Goal: Information Seeking & Learning: Learn about a topic

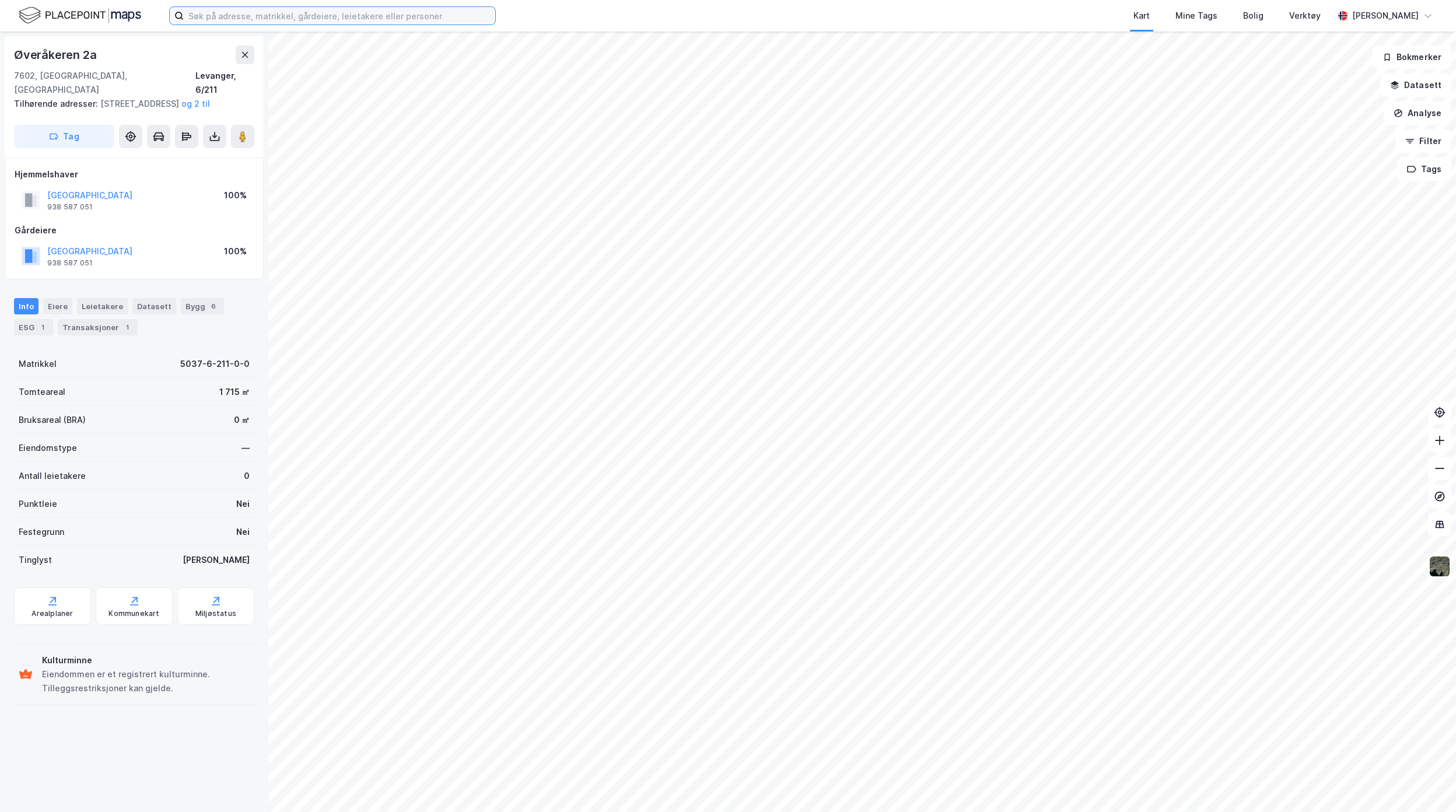
click at [304, 21] on input at bounding box center [339, 16] width 312 height 18
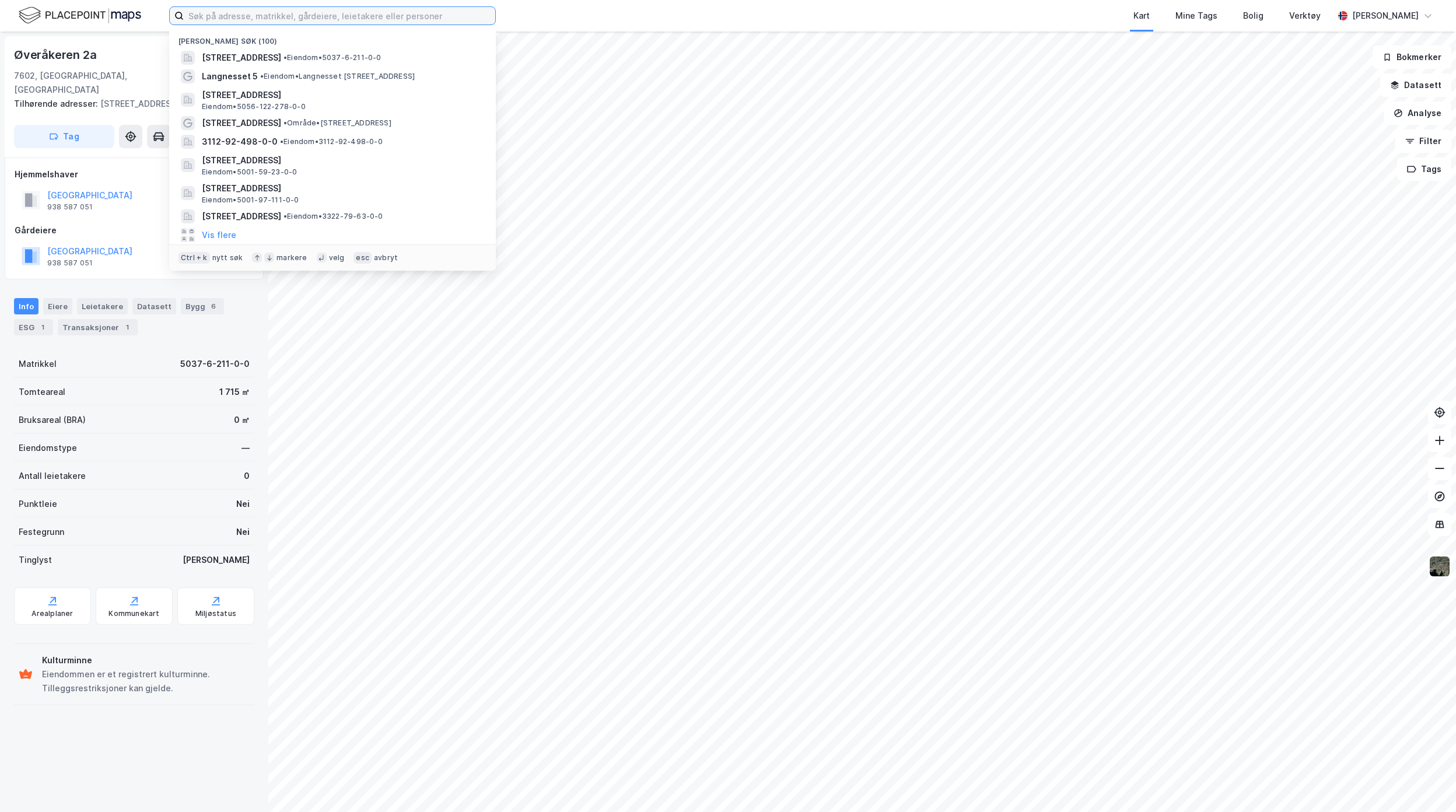
click at [441, 10] on input at bounding box center [339, 16] width 312 height 18
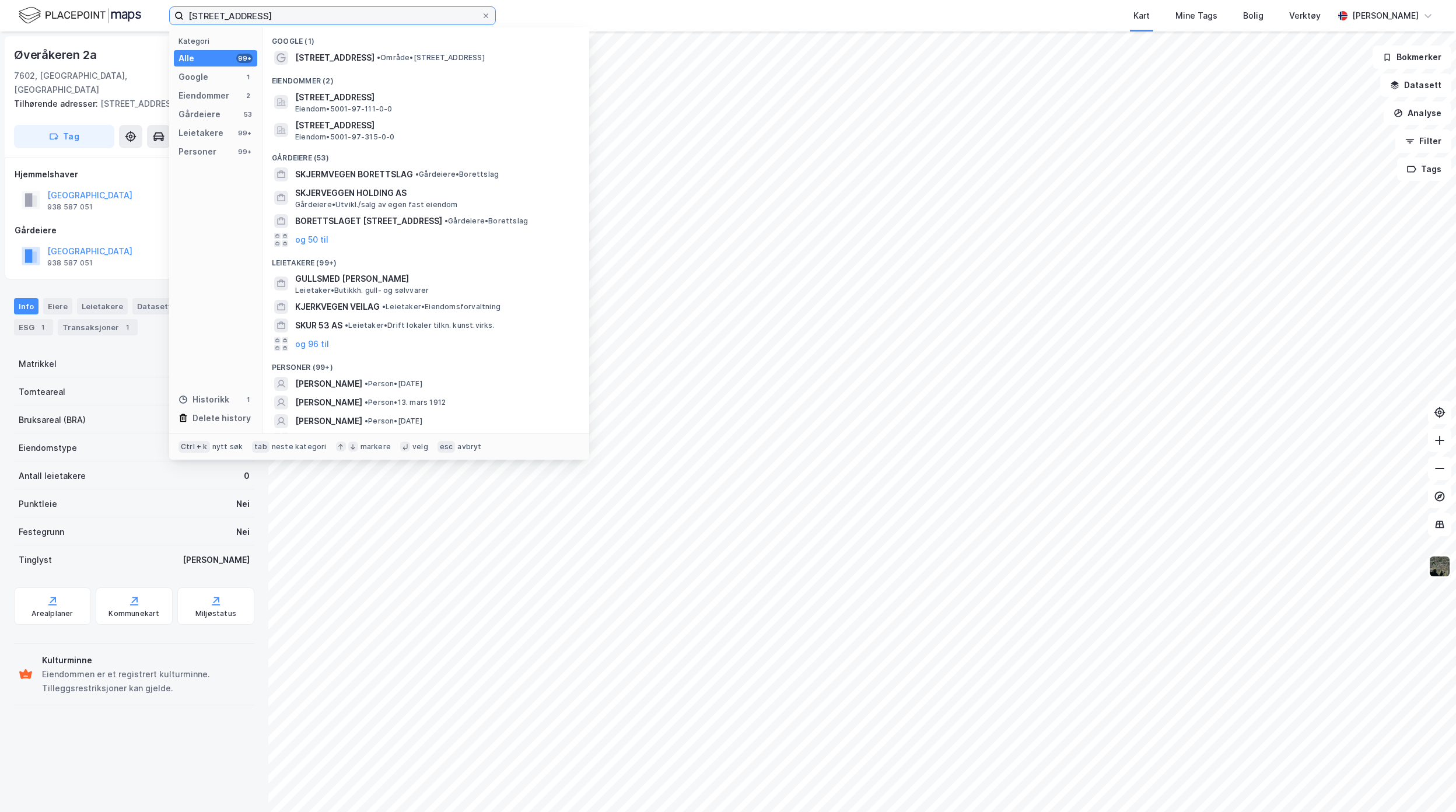
type input "[STREET_ADDRESS]"
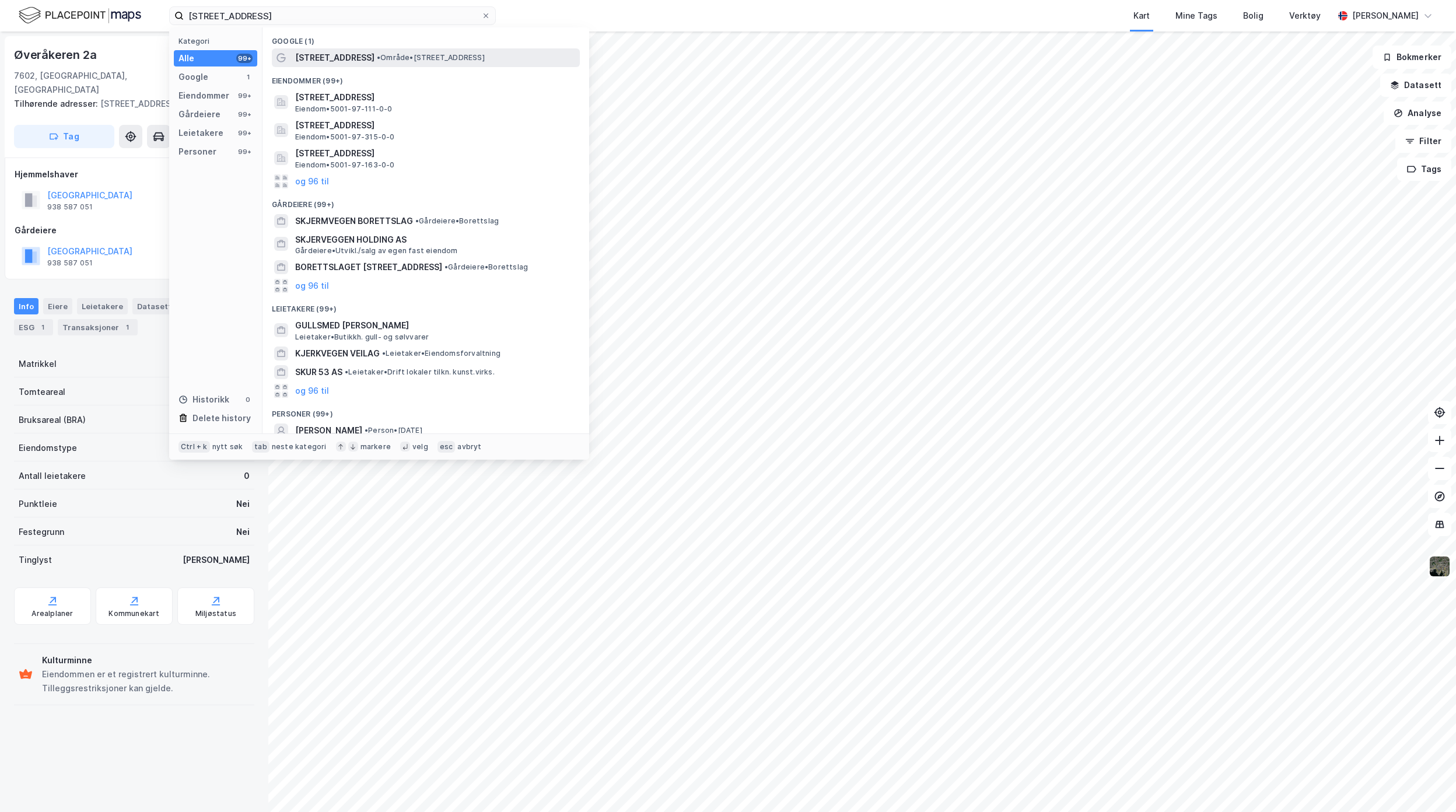
click at [377, 54] on span "•" at bounding box center [379, 57] width 4 height 8
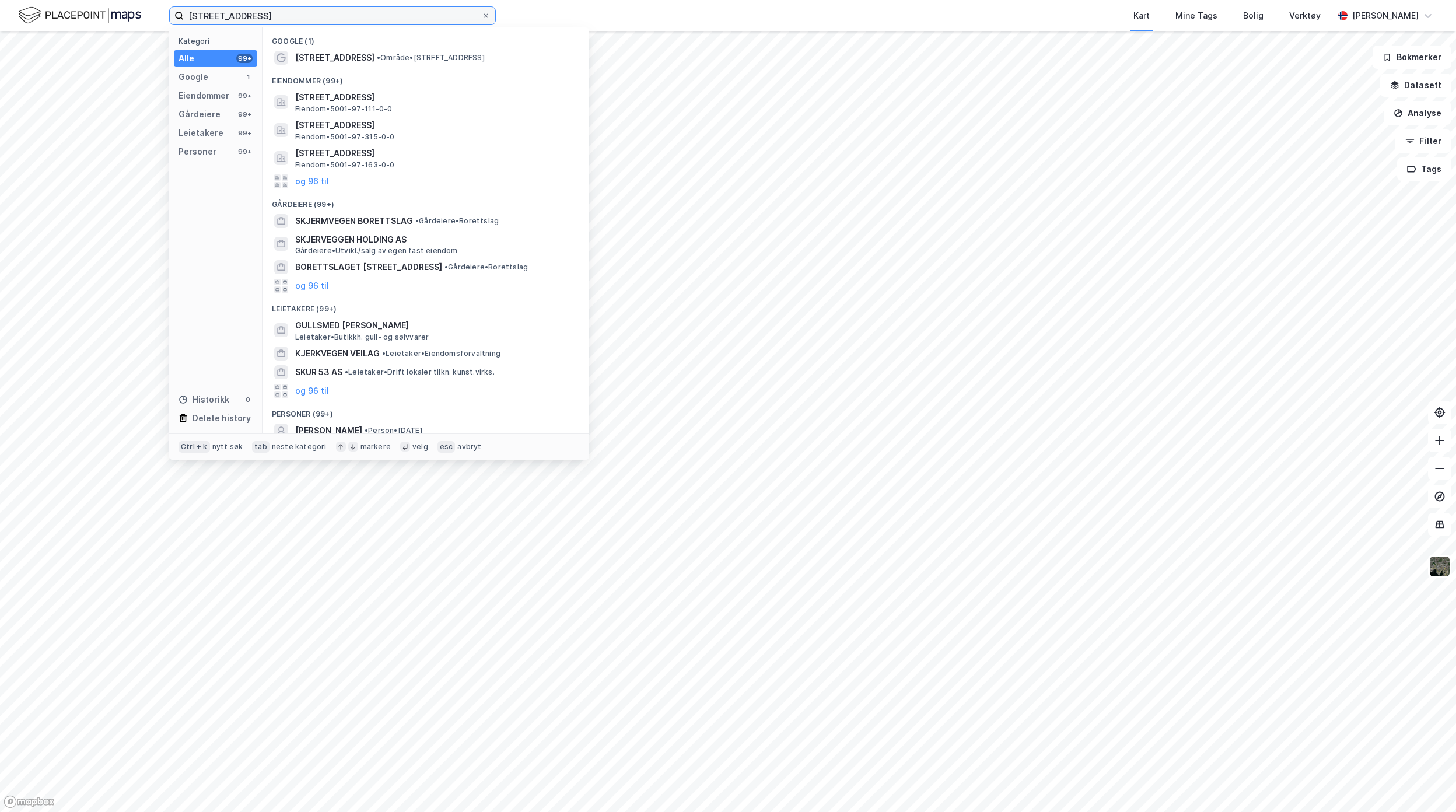
drag, startPoint x: 324, startPoint y: 15, endPoint x: 138, endPoint y: 15, distance: 186.0
click at [145, 14] on div "[STREET_ADDRESS] Kategori Alle 99+ Google 1 Eiendommer 99+ Gårdeiere 99+ Leieta…" at bounding box center [728, 16] width 1456 height 32
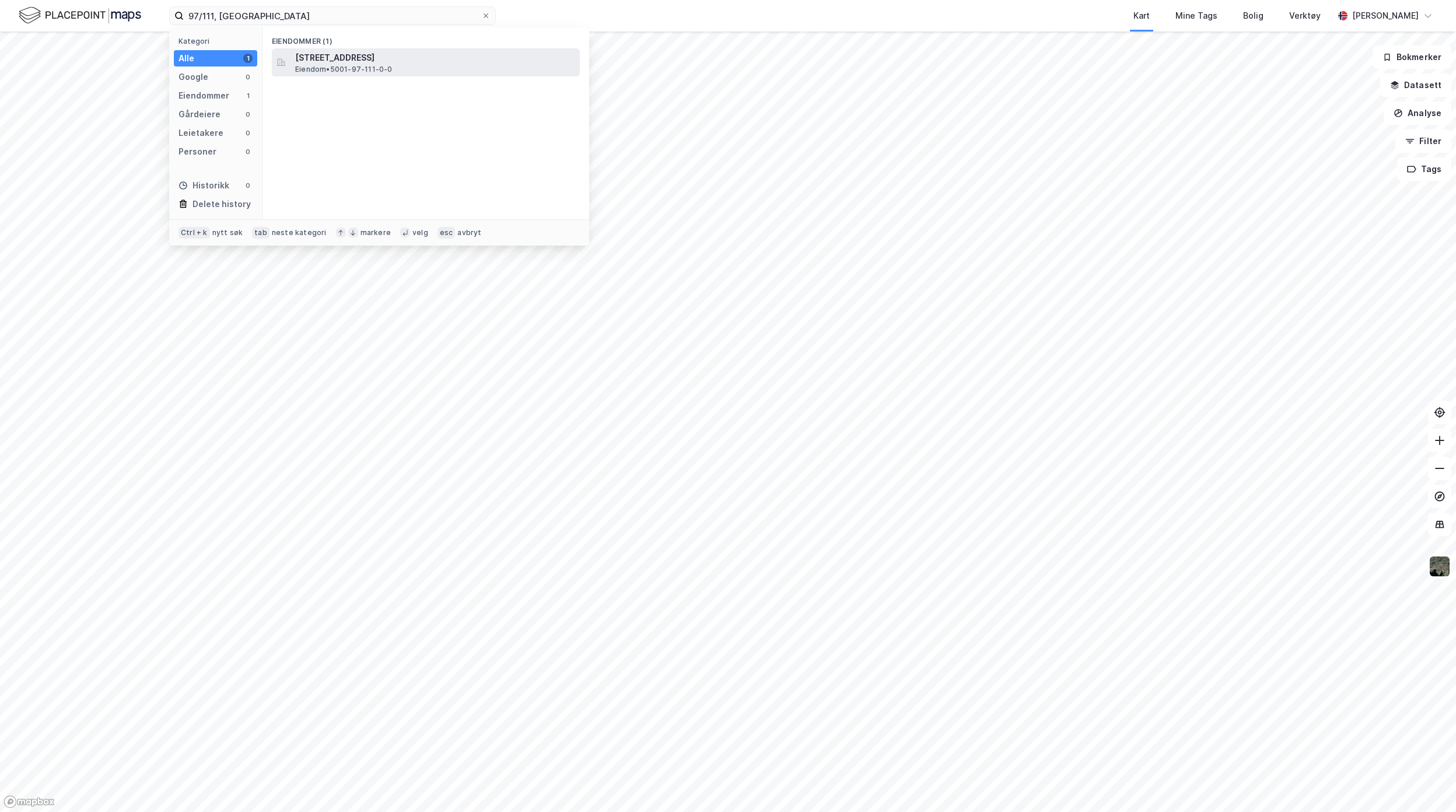
click at [293, 65] on div "[STREET_ADDRESS] • 5001-97-111-0-0" at bounding box center [426, 63] width 308 height 28
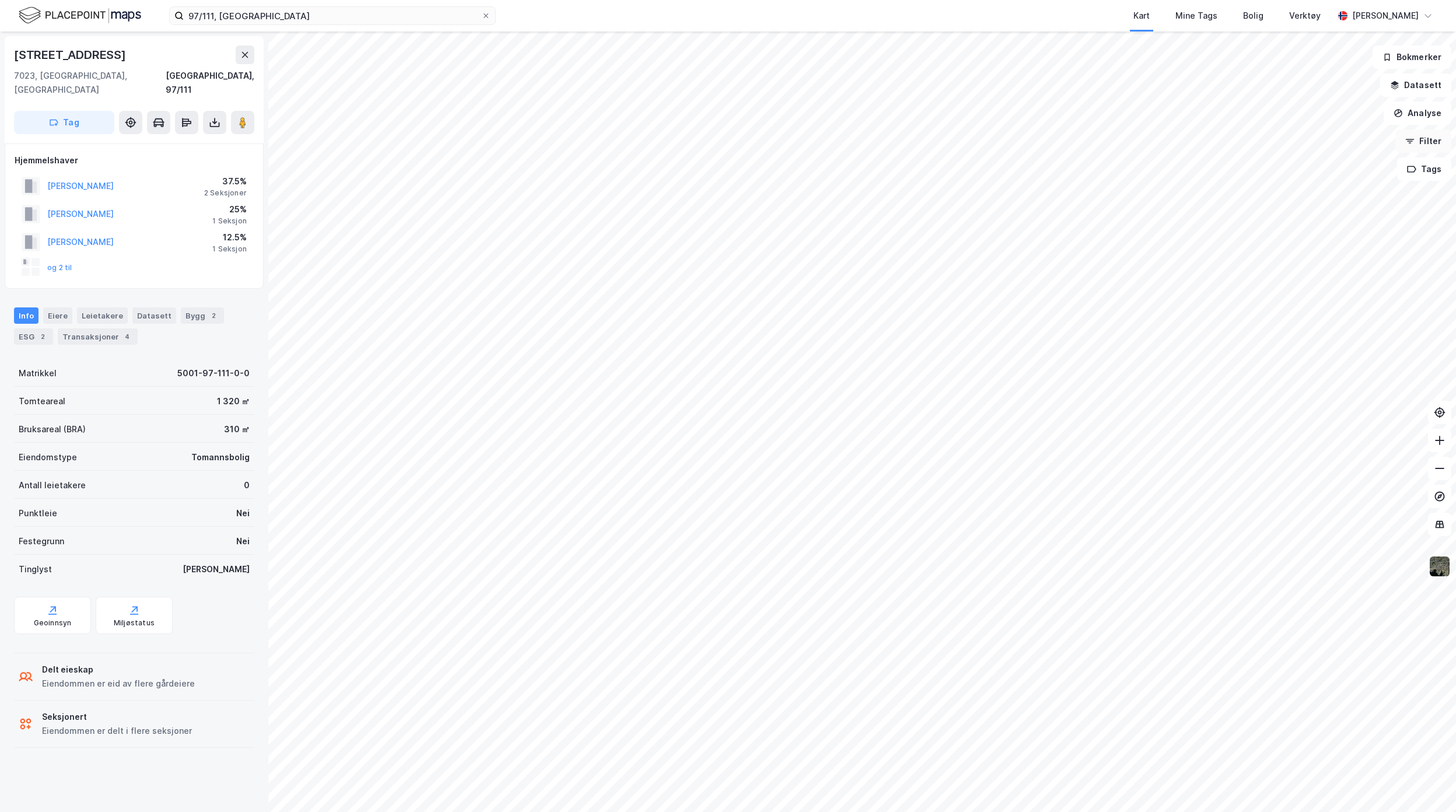
click at [1419, 145] on button "Filter" at bounding box center [1423, 141] width 56 height 23
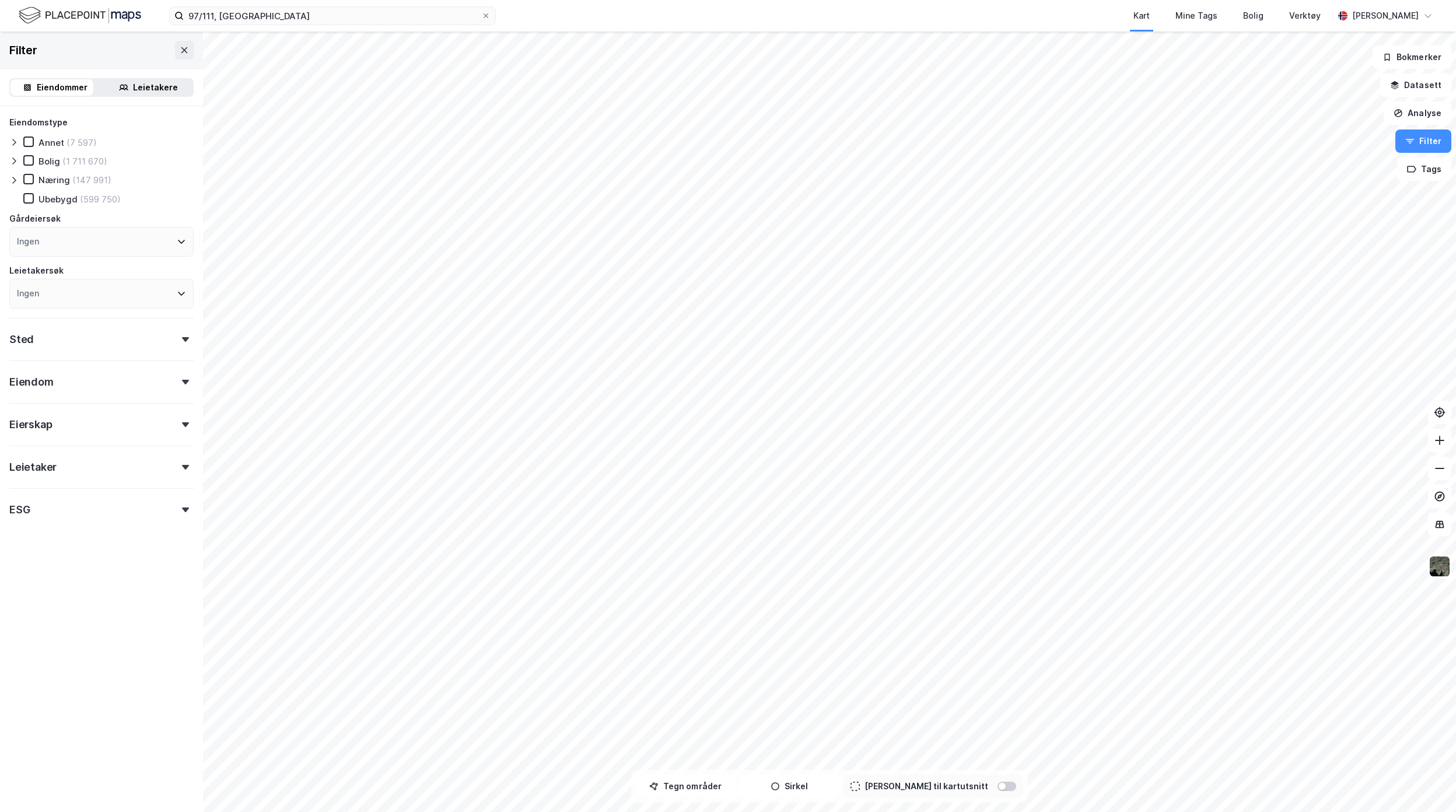
click at [98, 379] on div "Eiendom" at bounding box center [101, 376] width 184 height 33
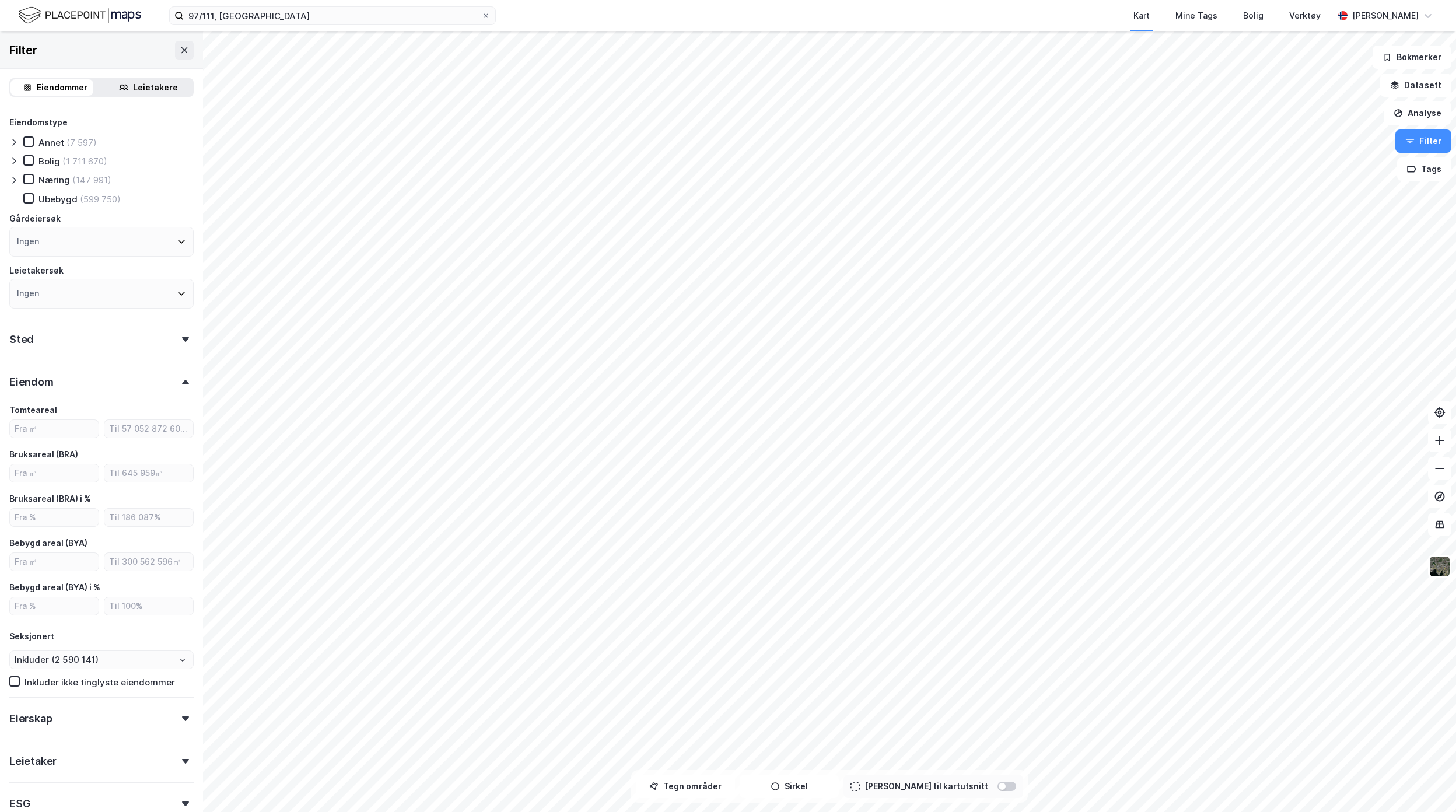
click at [98, 379] on div "Eiendom" at bounding box center [101, 376] width 184 height 33
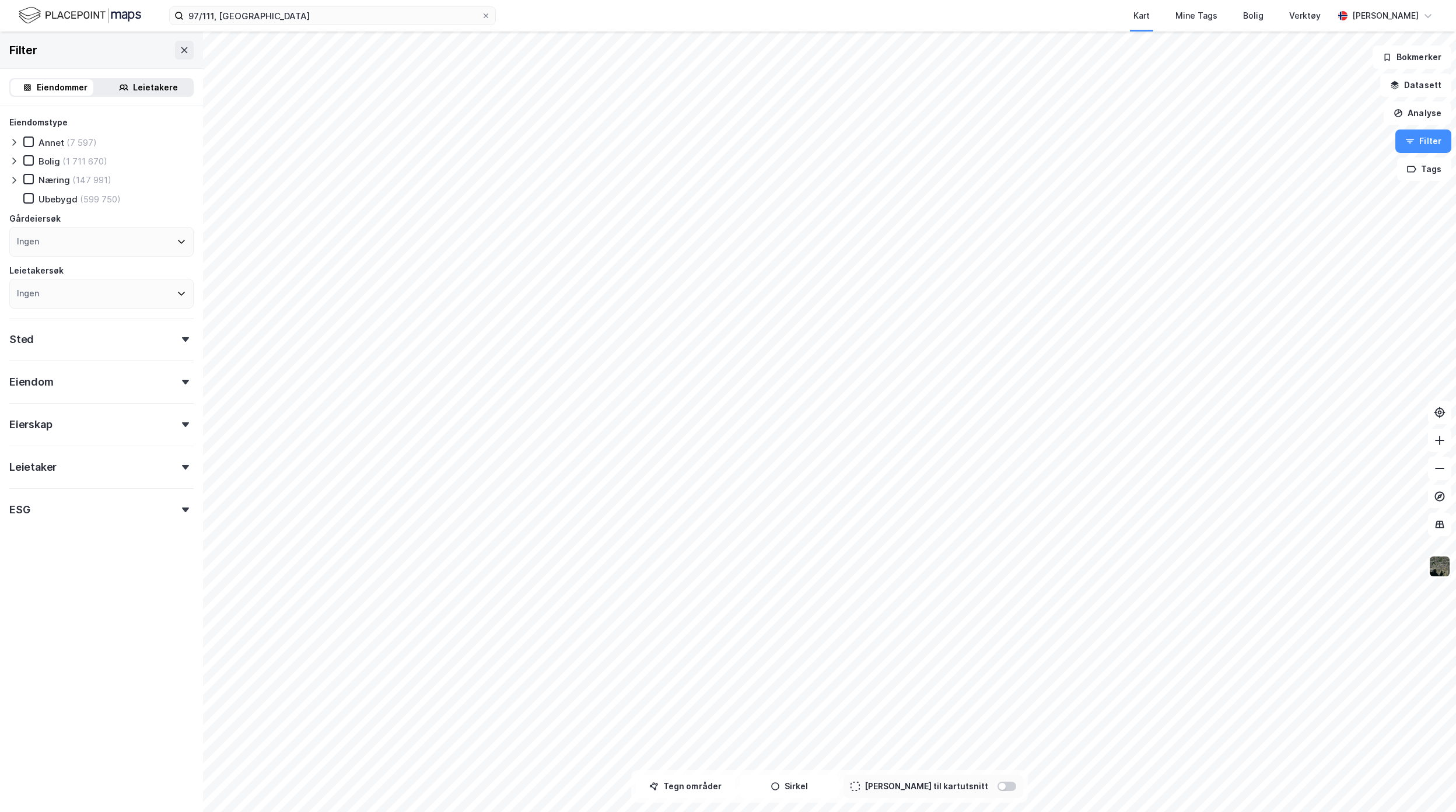
click at [97, 353] on div "Eiendomstype Annet (7 597) Bolig (1 711 670) Næring (147 991) Ubebygd (599 750)…" at bounding box center [101, 318] width 184 height 406
click at [108, 342] on div "Sted" at bounding box center [101, 334] width 184 height 33
click at [71, 478] on div "Leietaker" at bounding box center [101, 462] width 184 height 33
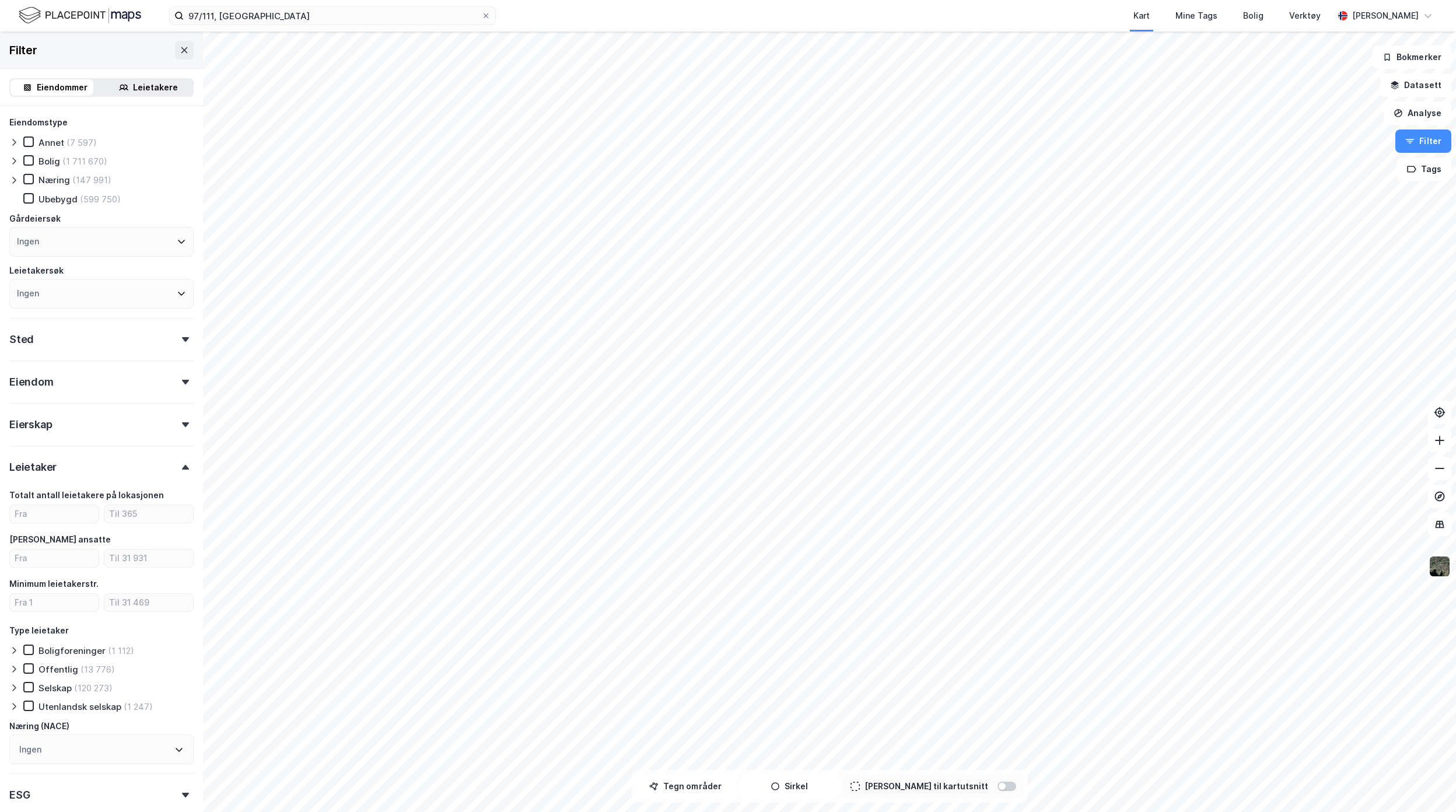
click at [71, 478] on div "Leietaker" at bounding box center [101, 462] width 184 height 33
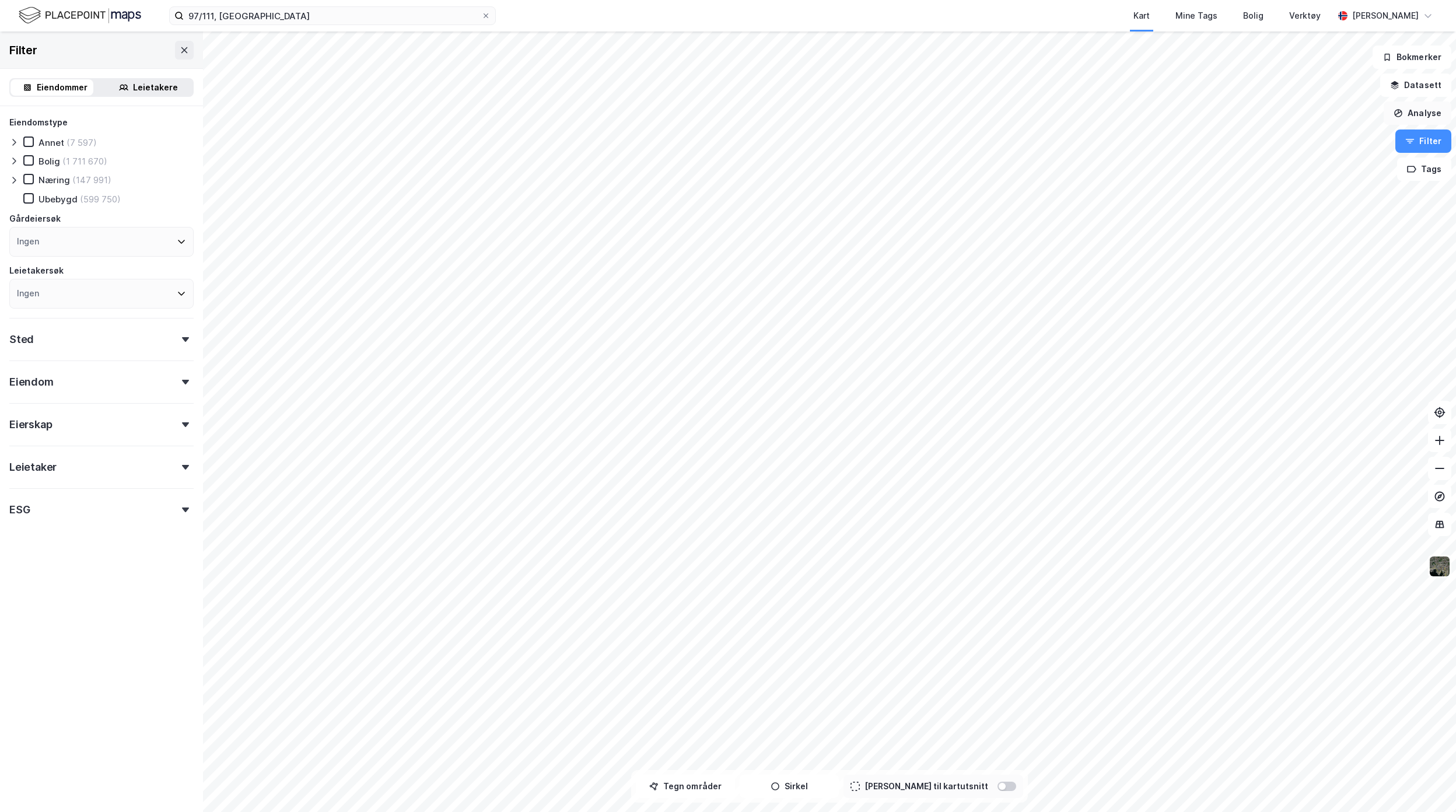
click at [1406, 112] on button "Analyse" at bounding box center [1418, 113] width 68 height 23
click at [1412, 80] on button "Datasett" at bounding box center [1416, 85] width 71 height 23
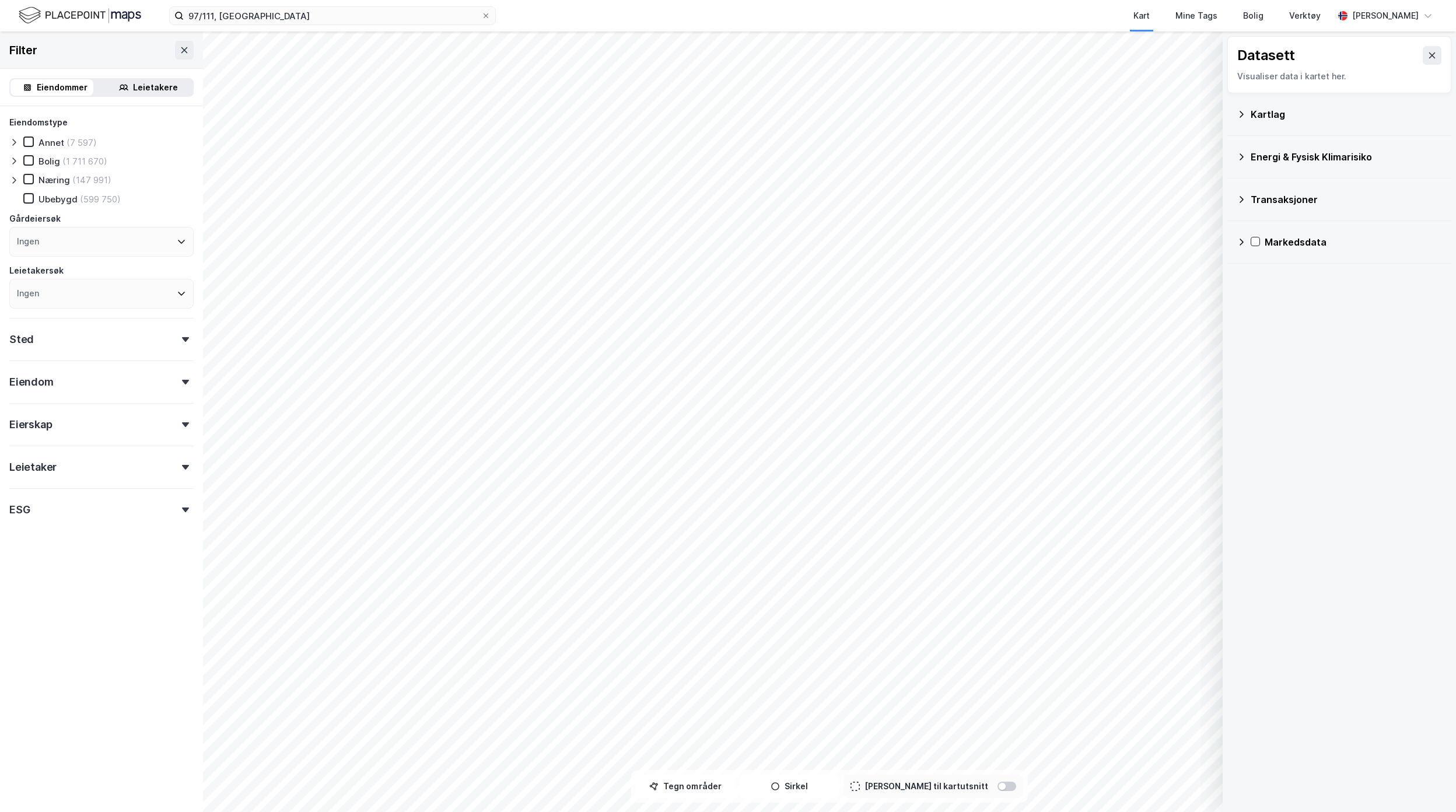
click at [1282, 111] on div "Kartlag" at bounding box center [1346, 114] width 191 height 14
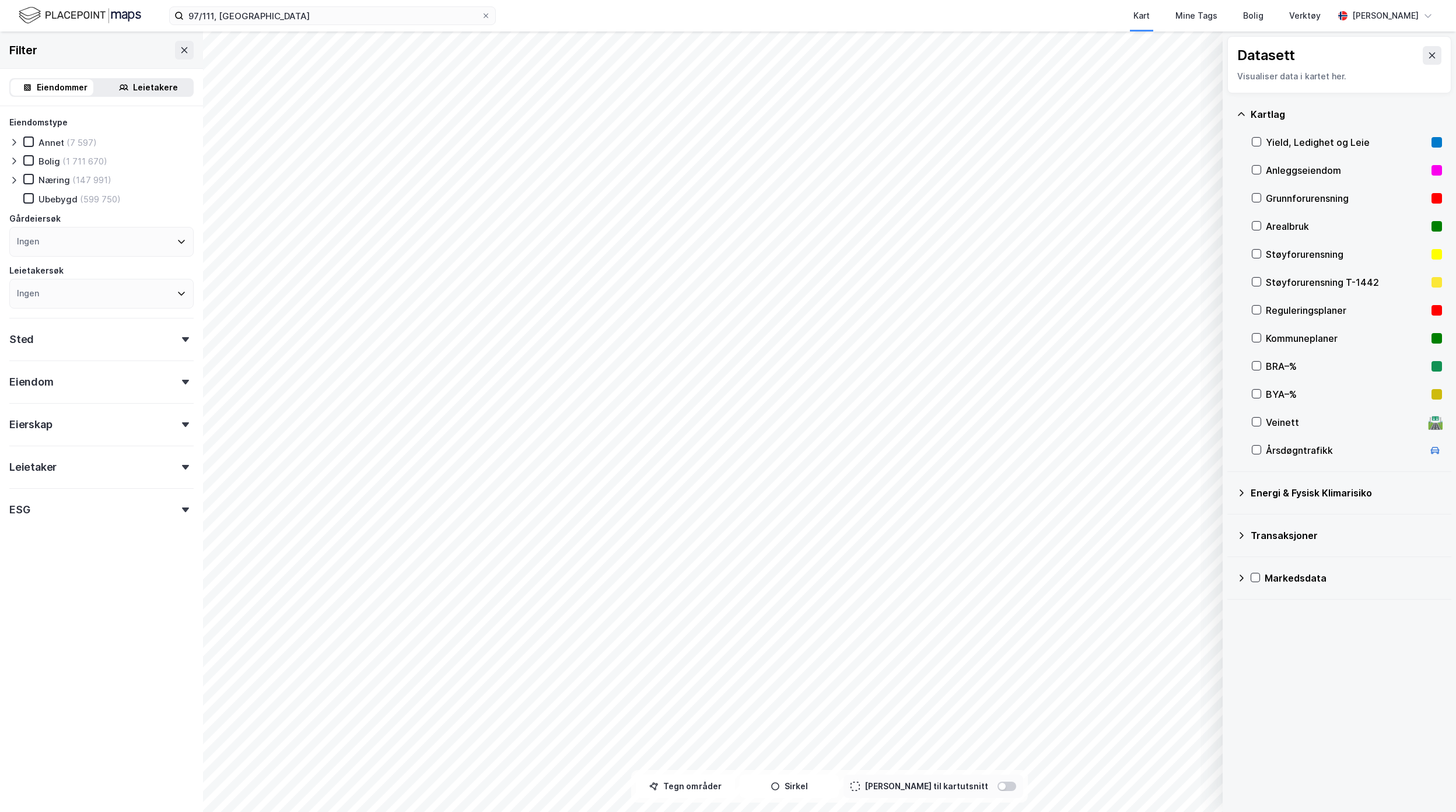
click at [1310, 498] on div "Energi & Fysisk Klimarisiko" at bounding box center [1346, 493] width 191 height 14
click at [1240, 578] on icon at bounding box center [1241, 578] width 9 height 9
click at [1240, 578] on icon at bounding box center [1242, 578] width 7 height 4
click at [1255, 201] on icon at bounding box center [1257, 198] width 8 height 8
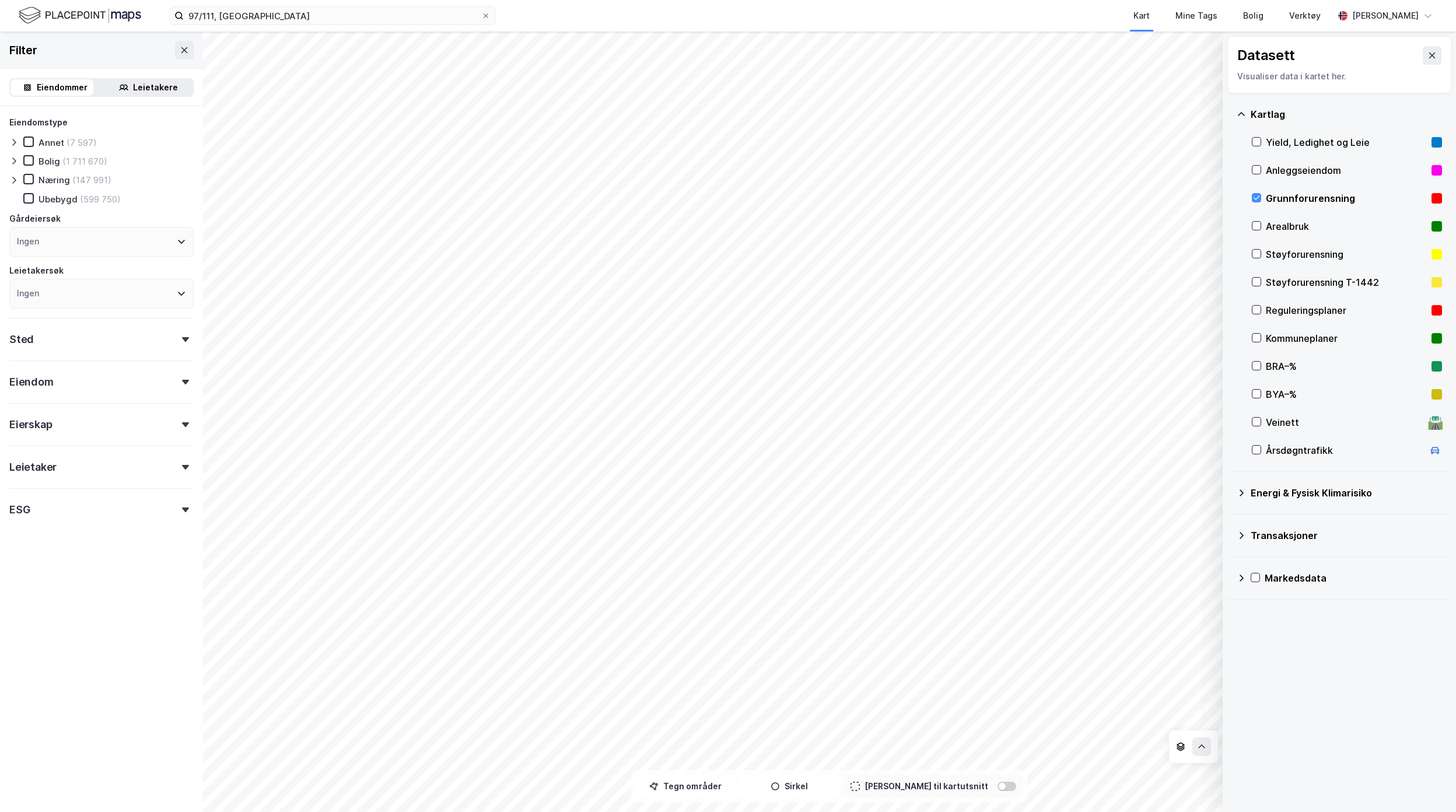
click at [1266, 492] on div "Energi & Fysisk Klimarisiko" at bounding box center [1346, 493] width 191 height 14
click at [1248, 117] on div "Kartlag" at bounding box center [1339, 114] width 206 height 28
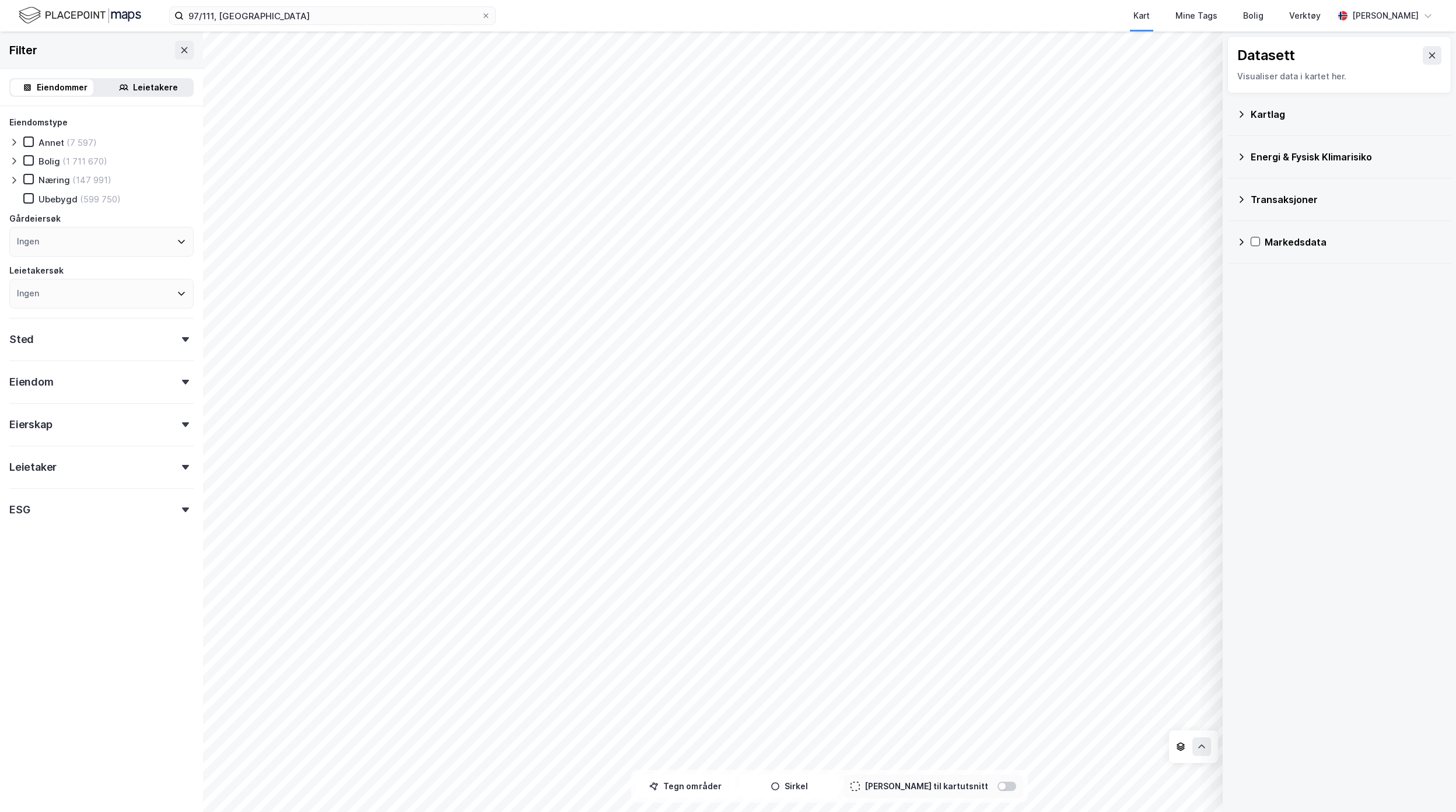
click at [1291, 205] on div "Transaksjoner" at bounding box center [1346, 200] width 191 height 14
click at [1289, 203] on div "Transaksjoner" at bounding box center [1346, 200] width 191 height 14
click at [1265, 225] on div "Newsecs transaksjonsliste" at bounding box center [1346, 227] width 190 height 28
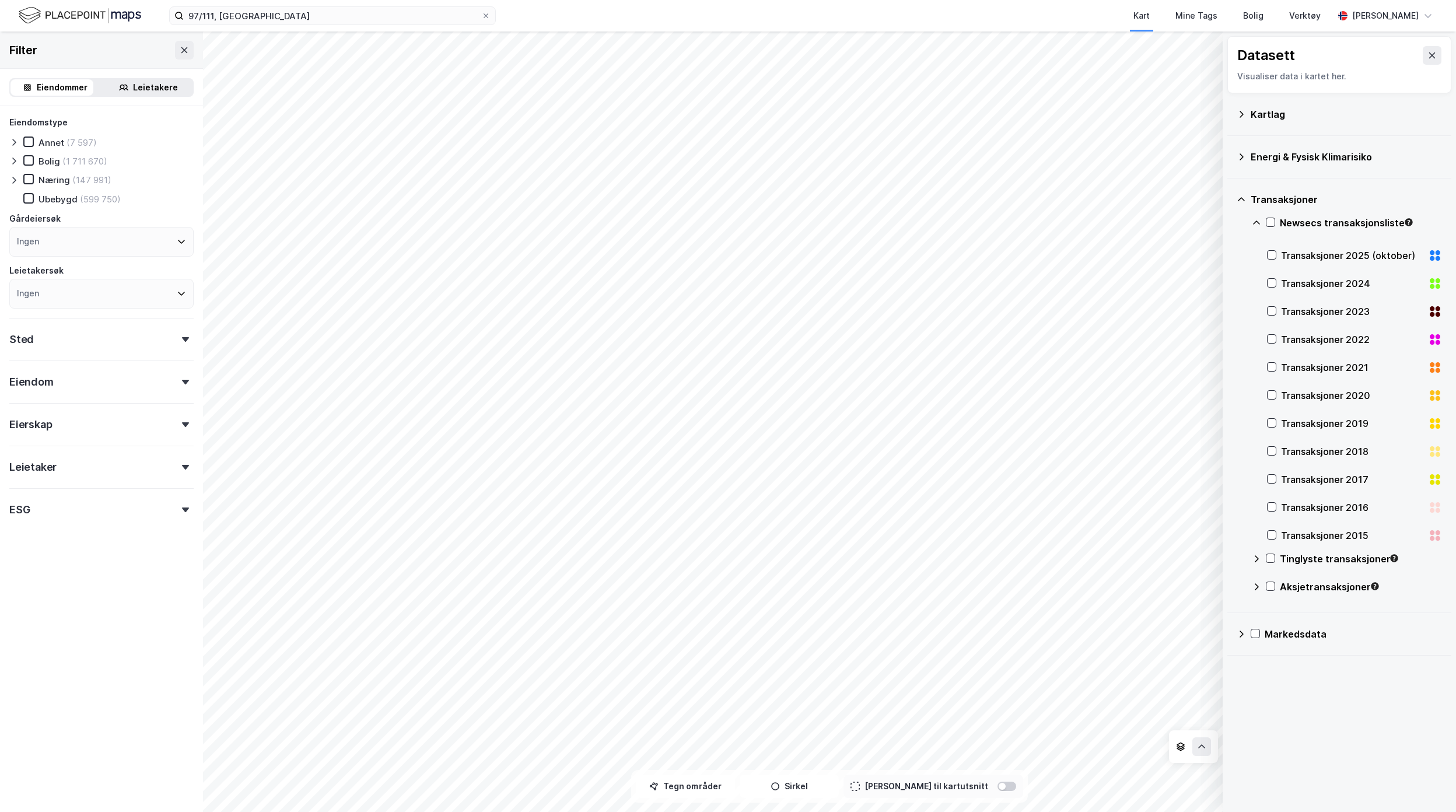
click at [1265, 225] on div "Newsecs transaksjonsliste" at bounding box center [1346, 227] width 190 height 28
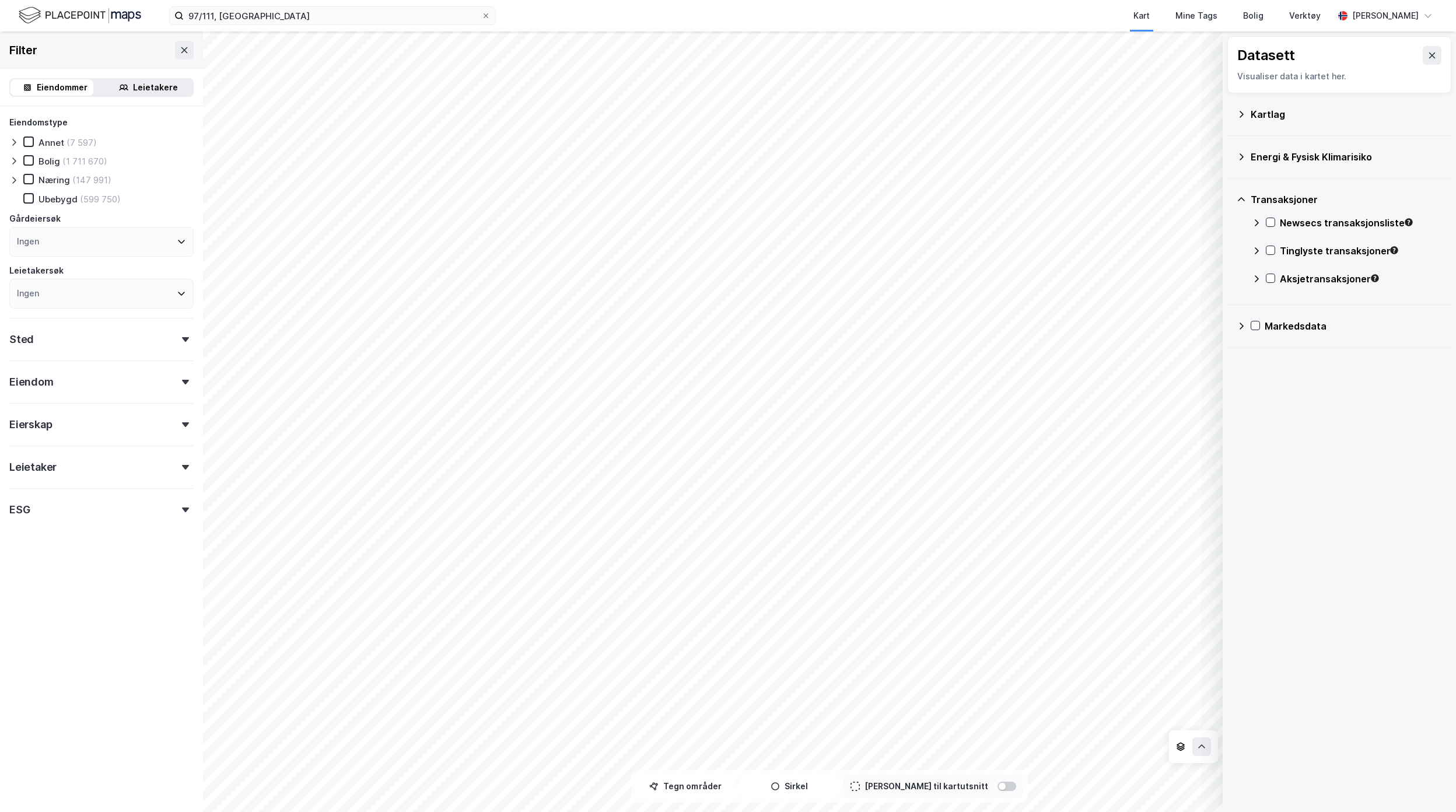
click at [1250, 117] on div "Kartlag" at bounding box center [1339, 114] width 206 height 28
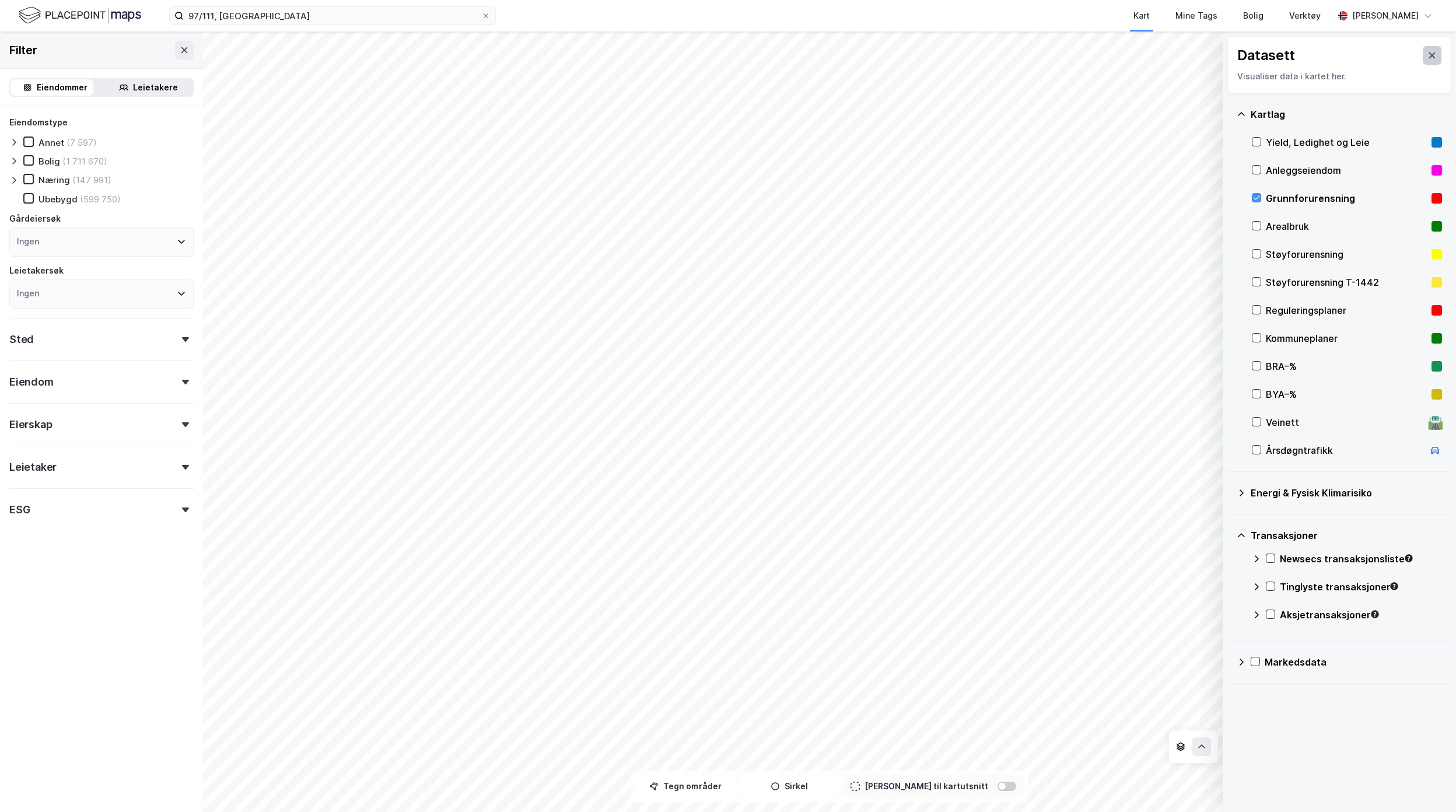
click at [1428, 52] on icon at bounding box center [1432, 55] width 9 height 9
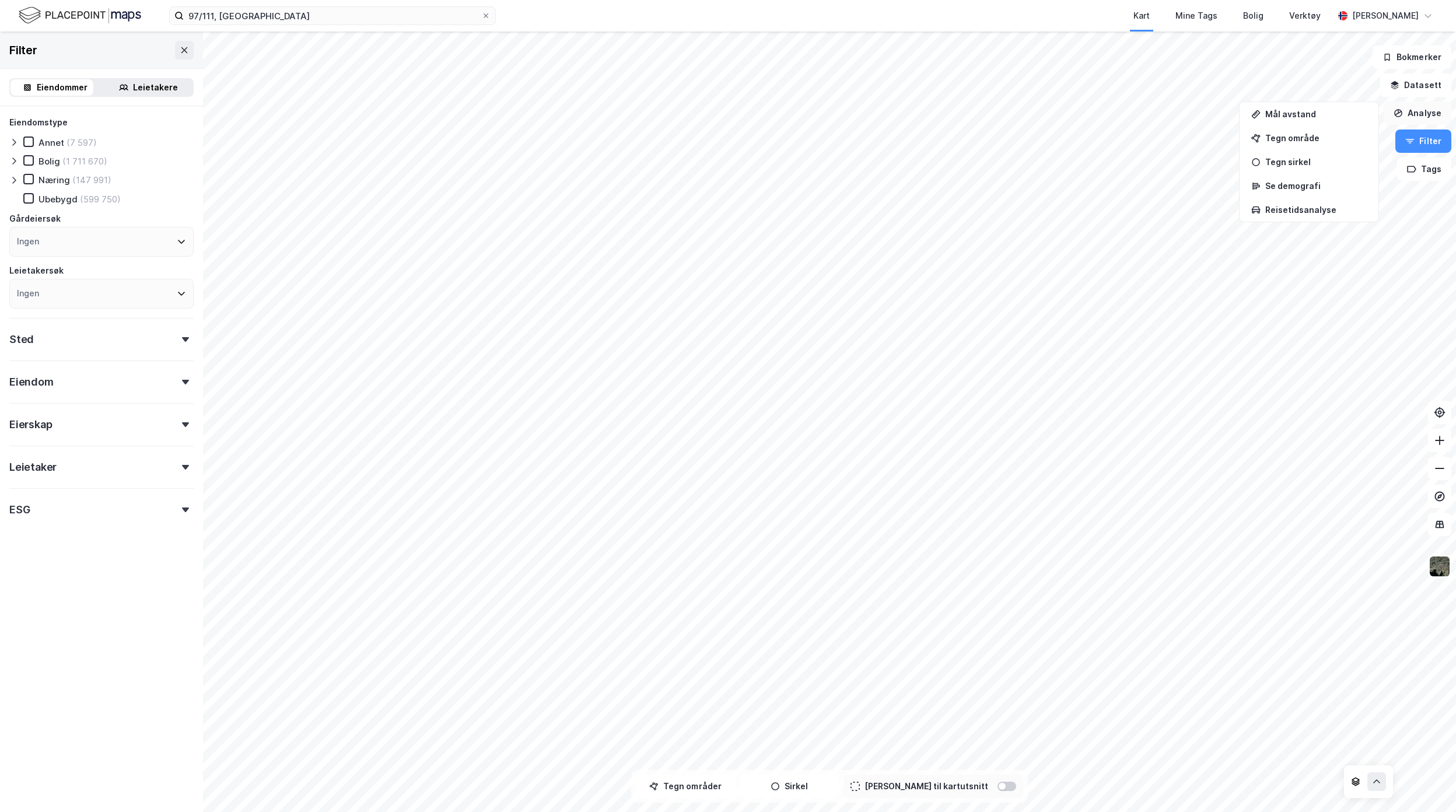
click at [1419, 102] on button "Analyse" at bounding box center [1418, 113] width 68 height 23
click at [1445, 577] on button at bounding box center [1440, 566] width 23 height 23
click at [1433, 85] on button "Datasett" at bounding box center [1416, 85] width 71 height 23
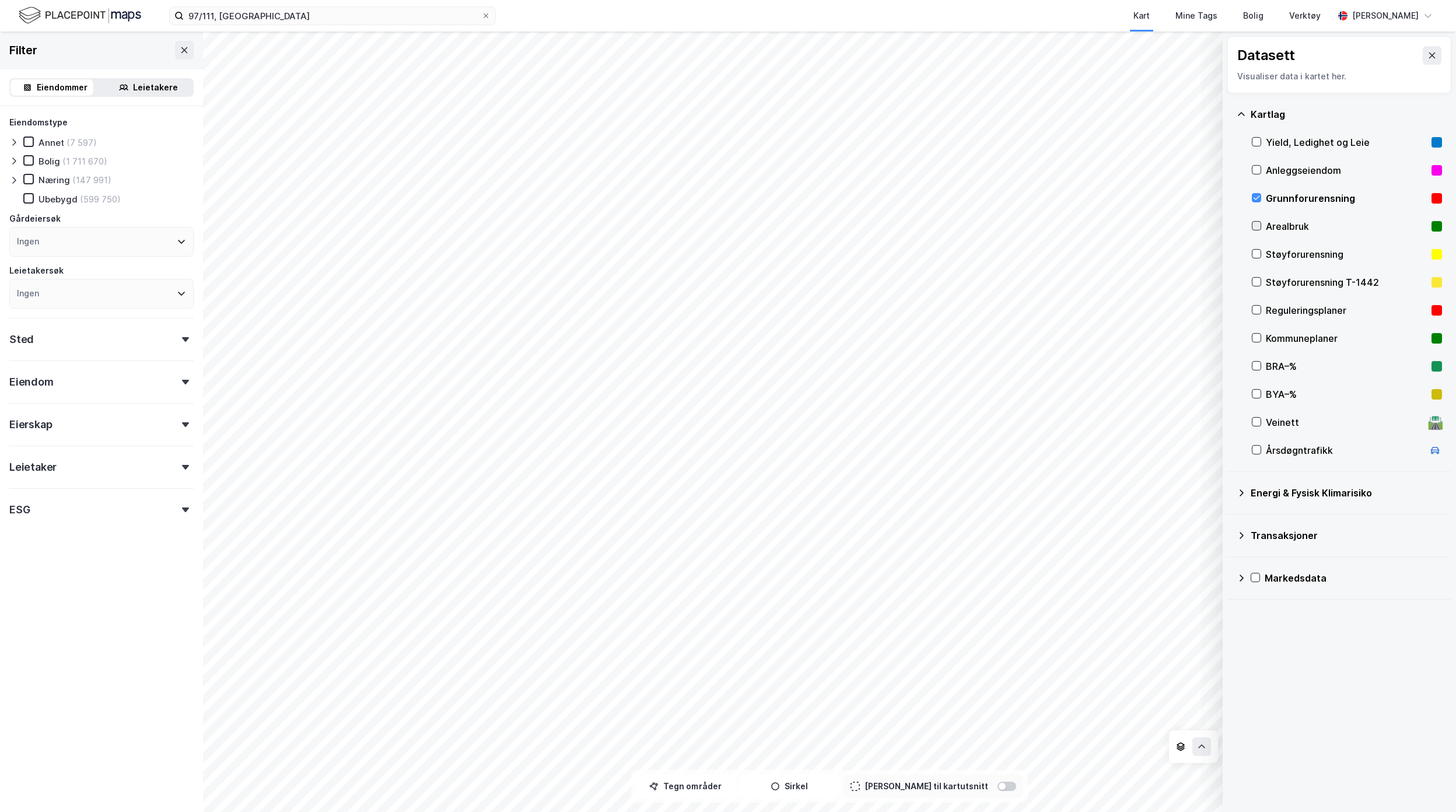
click at [1255, 225] on icon at bounding box center [1257, 226] width 8 height 8
click at [1257, 258] on div at bounding box center [1256, 253] width 9 height 9
click at [1262, 226] on div "Arealbruk" at bounding box center [1346, 227] width 190 height 28
click at [423, 16] on input "97/111, [GEOGRAPHIC_DATA]" at bounding box center [332, 16] width 297 height 18
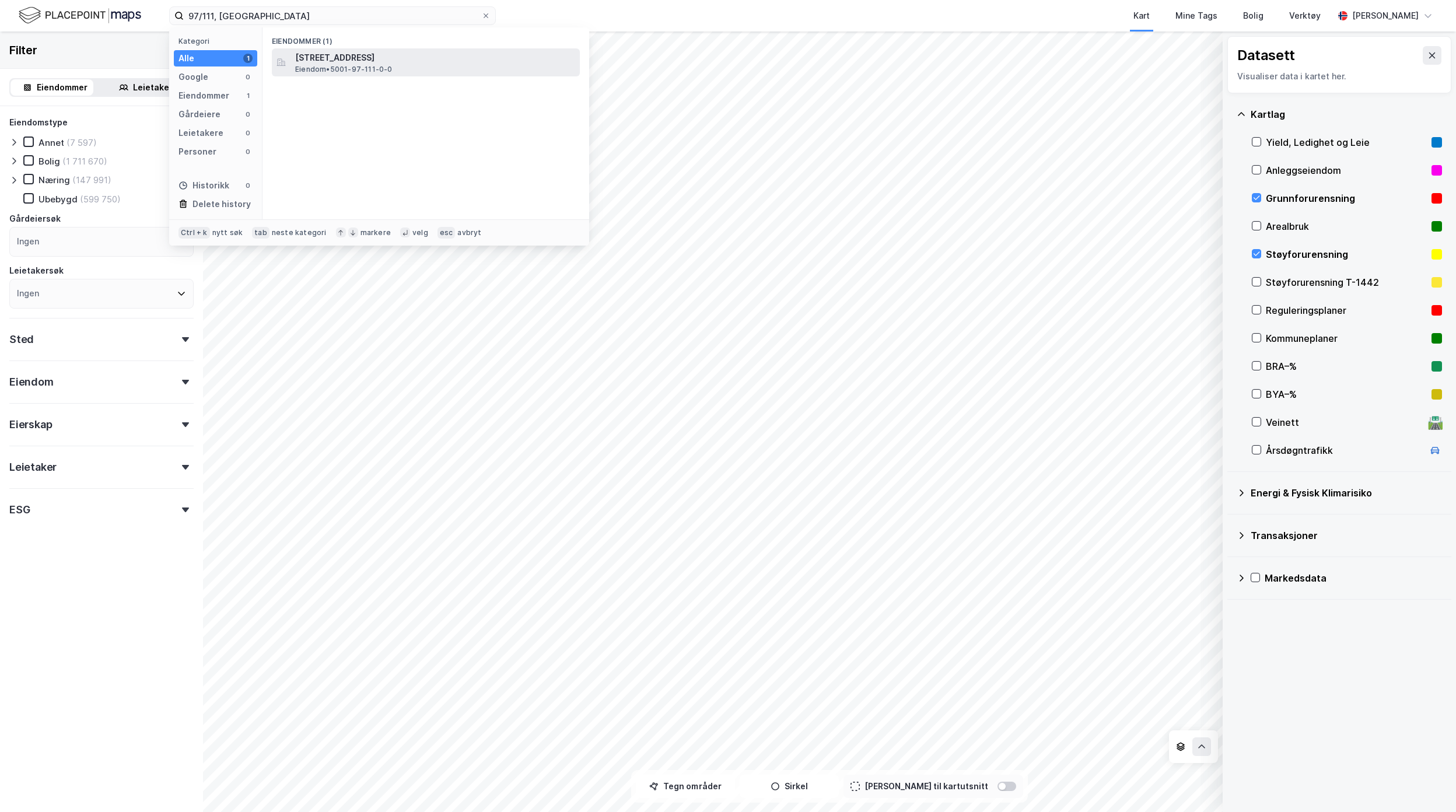
click at [313, 64] on span "[STREET_ADDRESS]" at bounding box center [435, 58] width 280 height 14
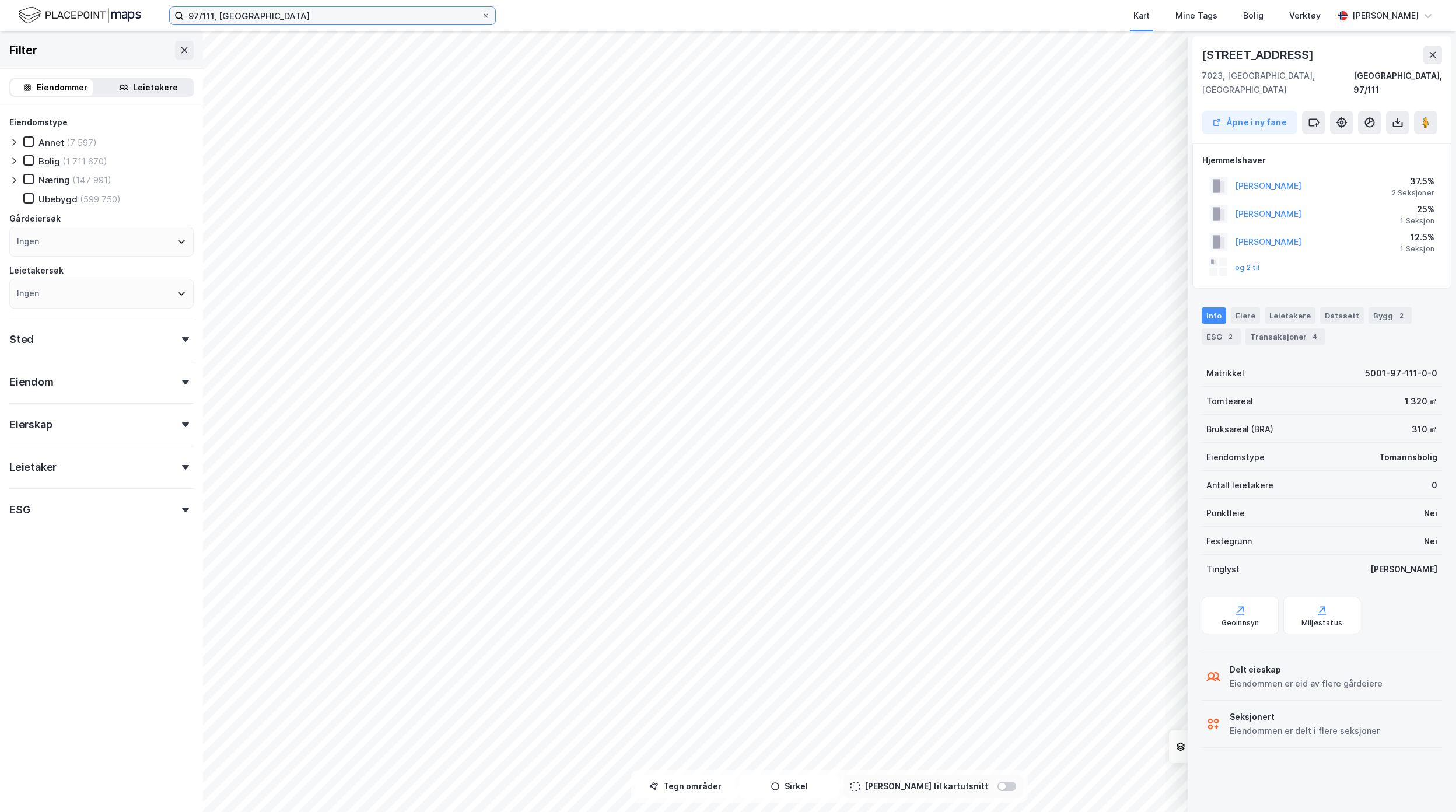
click at [394, 15] on input "97/111, [GEOGRAPHIC_DATA]" at bounding box center [332, 16] width 297 height 18
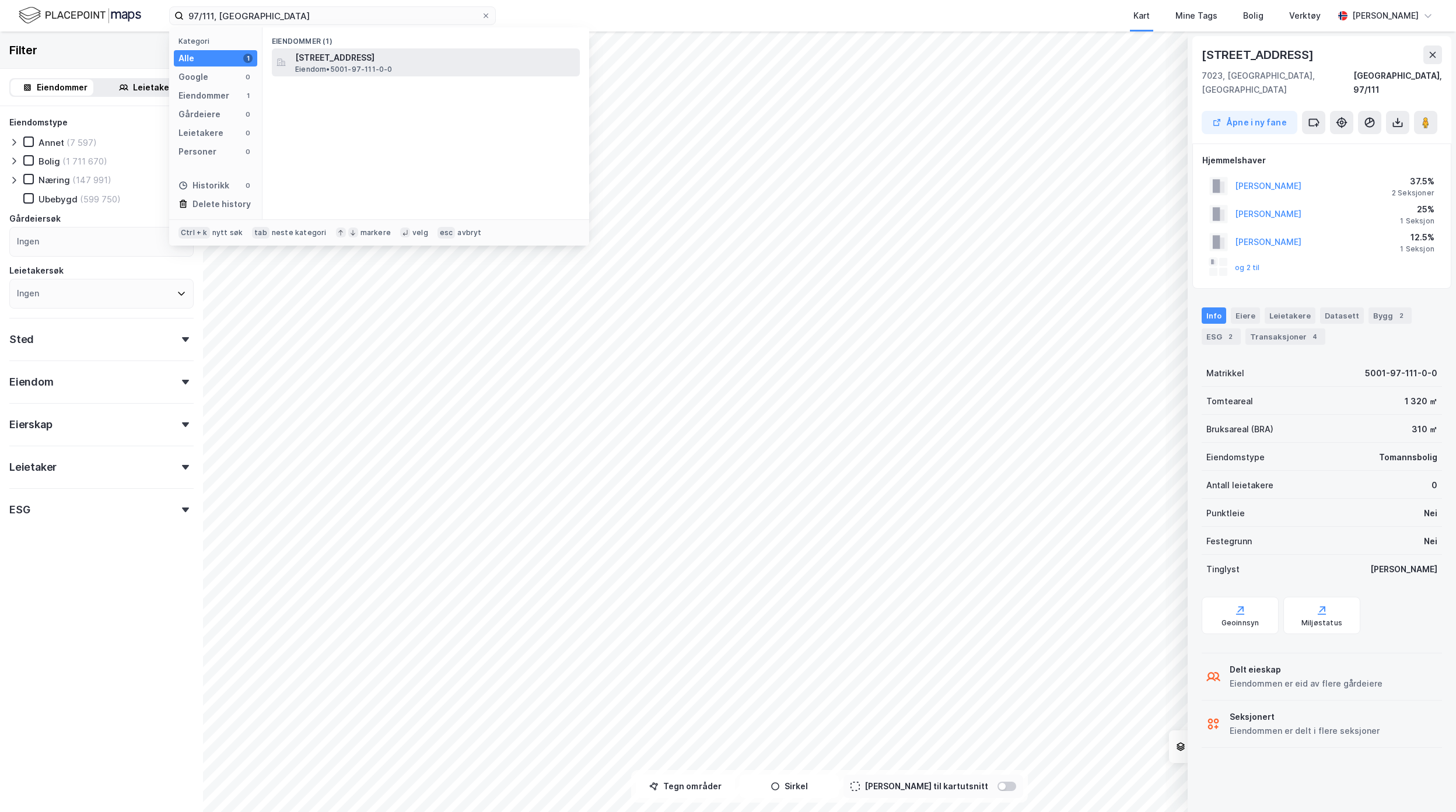
click at [393, 52] on span "[STREET_ADDRESS]" at bounding box center [435, 58] width 280 height 14
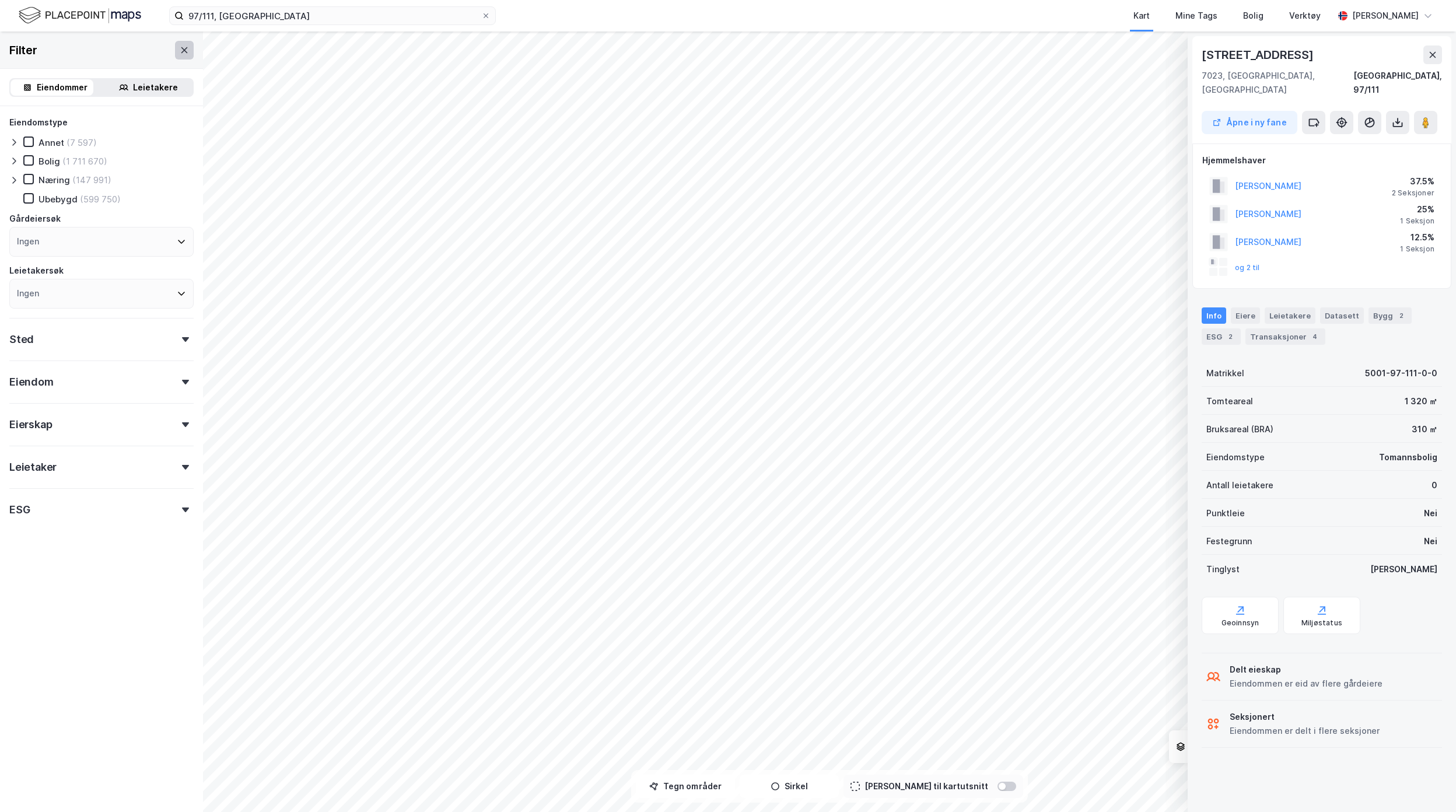
click at [179, 45] on icon at bounding box center [184, 49] width 9 height 9
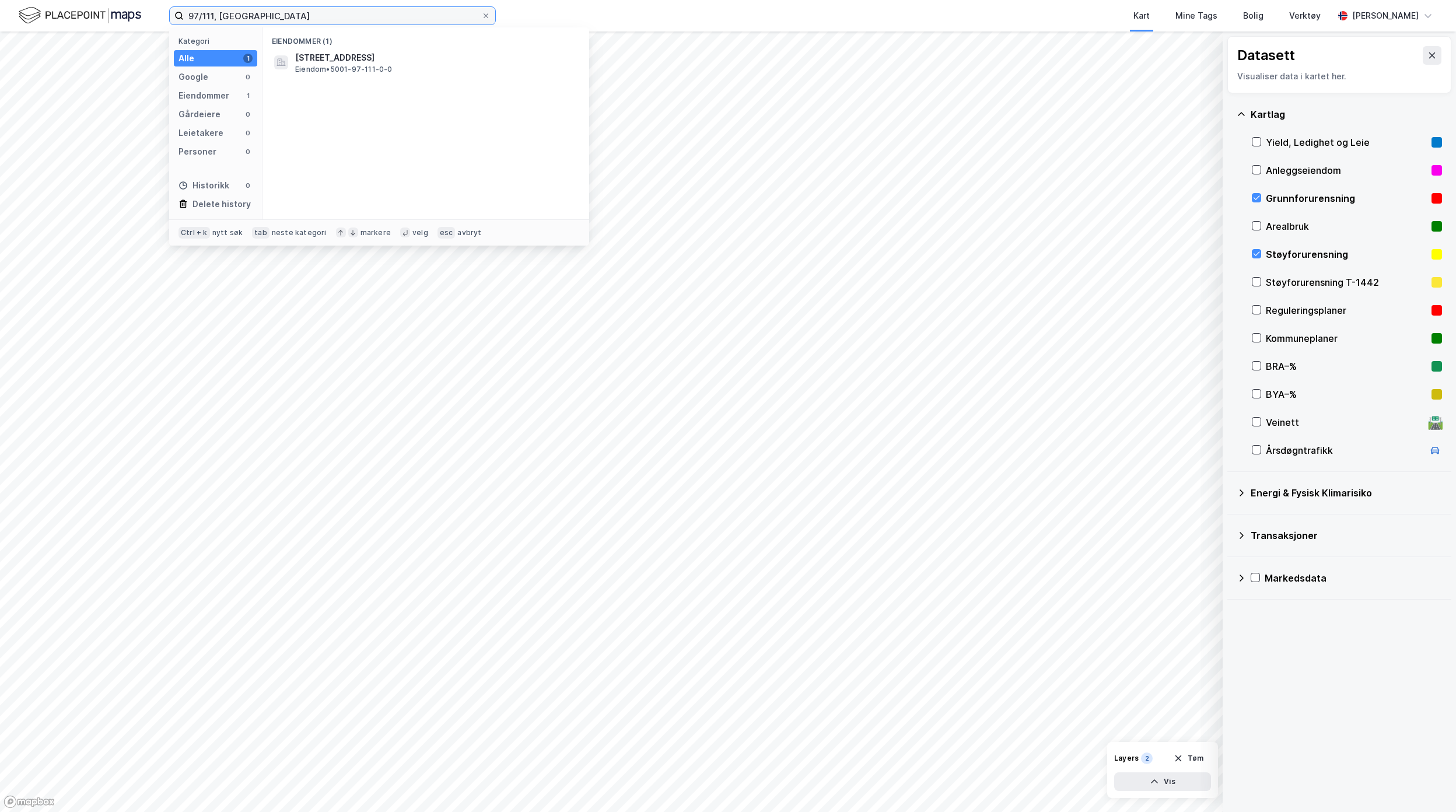
click at [326, 18] on input "97/111, [GEOGRAPHIC_DATA]" at bounding box center [332, 16] width 297 height 18
click at [324, 65] on span "Eiendom • 5001-97-111-0-0" at bounding box center [344, 69] width 97 height 9
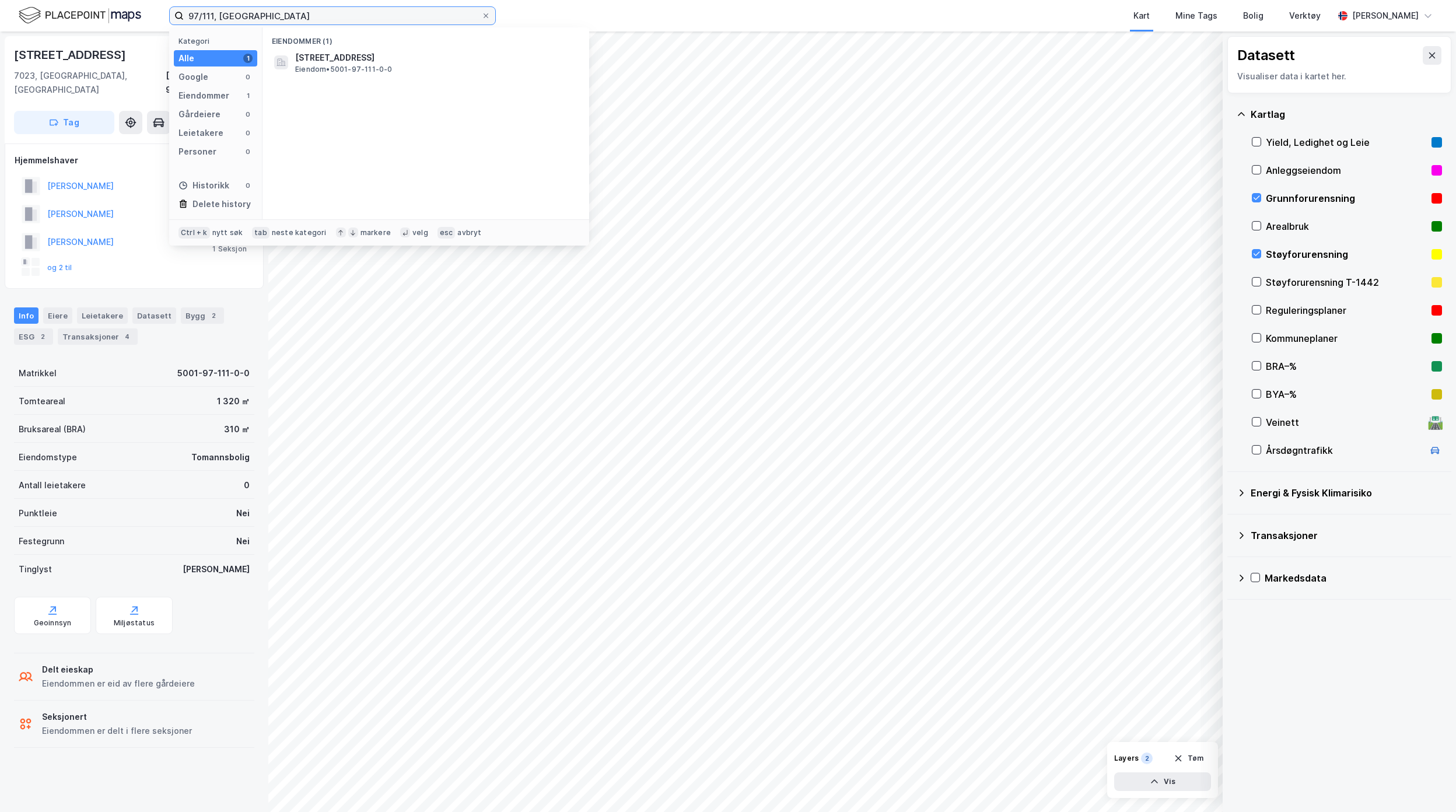
click at [295, 15] on input "97/111, [GEOGRAPHIC_DATA]" at bounding box center [332, 16] width 297 height 18
drag, startPoint x: 295, startPoint y: 15, endPoint x: 103, endPoint y: 5, distance: 192.3
click at [103, 5] on div "97/111, [GEOGRAPHIC_DATA] Kategori Alle 1 Google 0 Eiendommer 1 Gårdeiere 0 Lei…" at bounding box center [728, 16] width 1456 height 32
drag, startPoint x: 312, startPoint y: 19, endPoint x: 18, endPoint y: 9, distance: 294.2
click at [18, 9] on div "98/98, Torndheim Kategori Alle 0 Google 0 Eiendommer 0 Gårdeiere 0 Leietakere 0…" at bounding box center [728, 16] width 1456 height 32
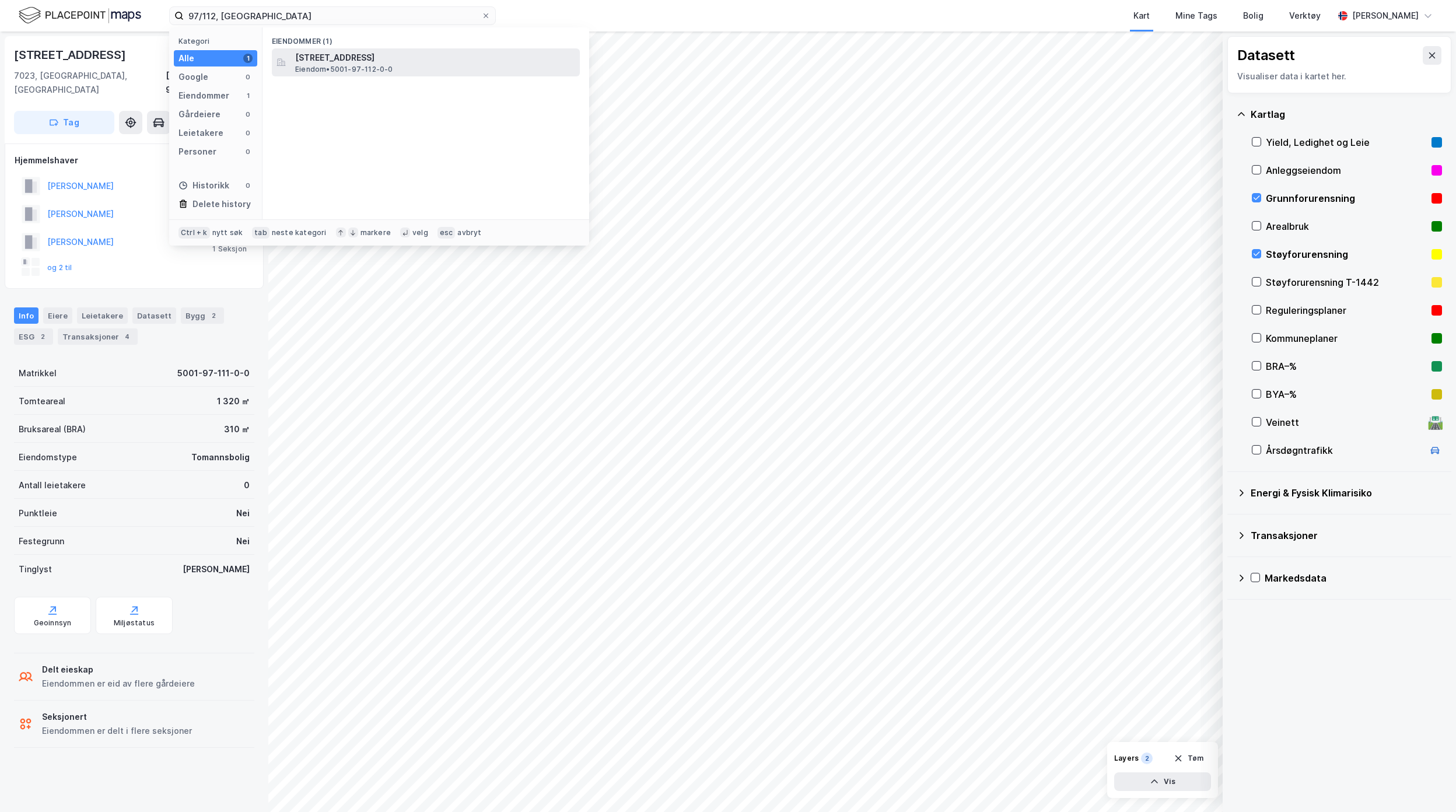
click at [329, 64] on span "[STREET_ADDRESS]" at bounding box center [435, 58] width 280 height 14
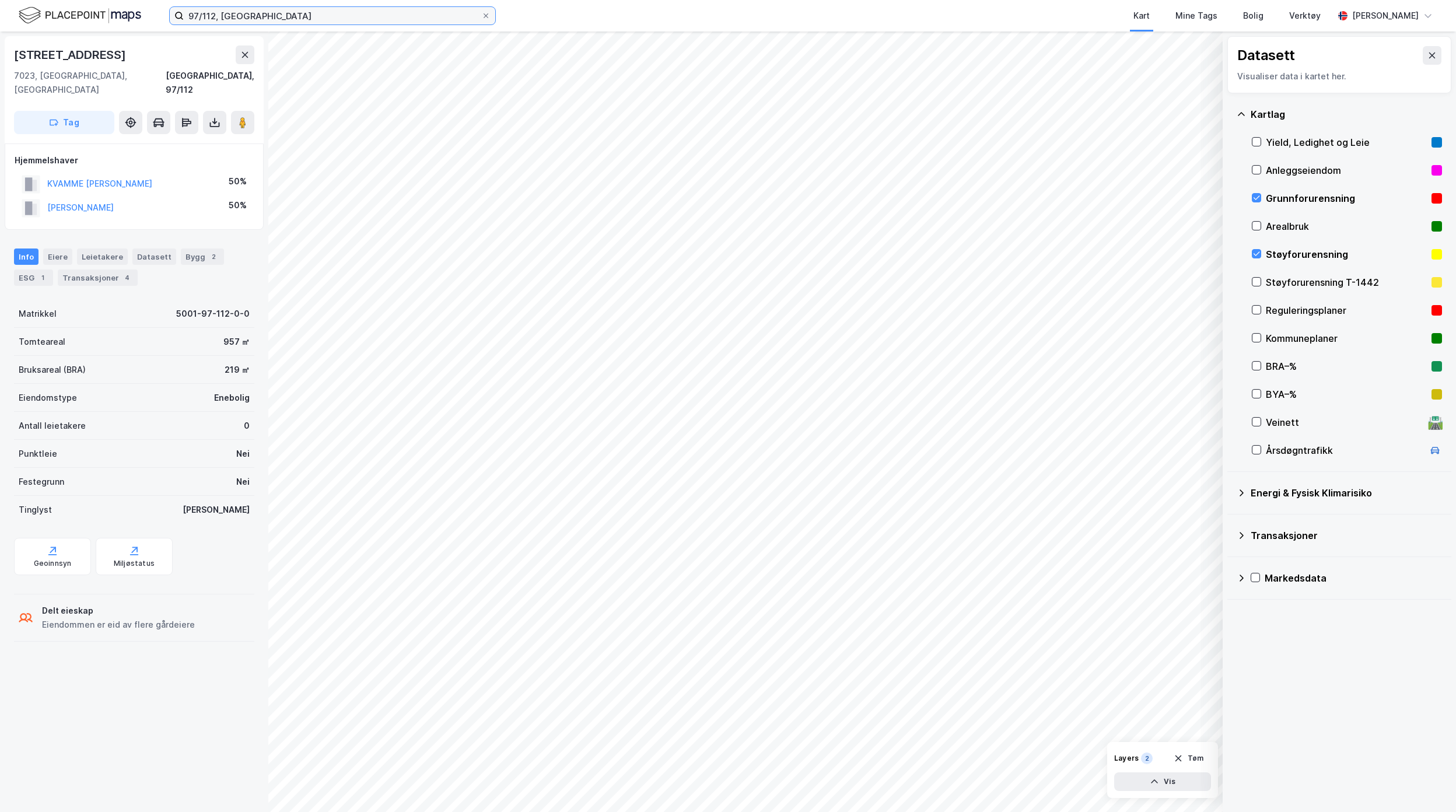
click at [213, 18] on input "97/112, [GEOGRAPHIC_DATA]" at bounding box center [332, 16] width 297 height 18
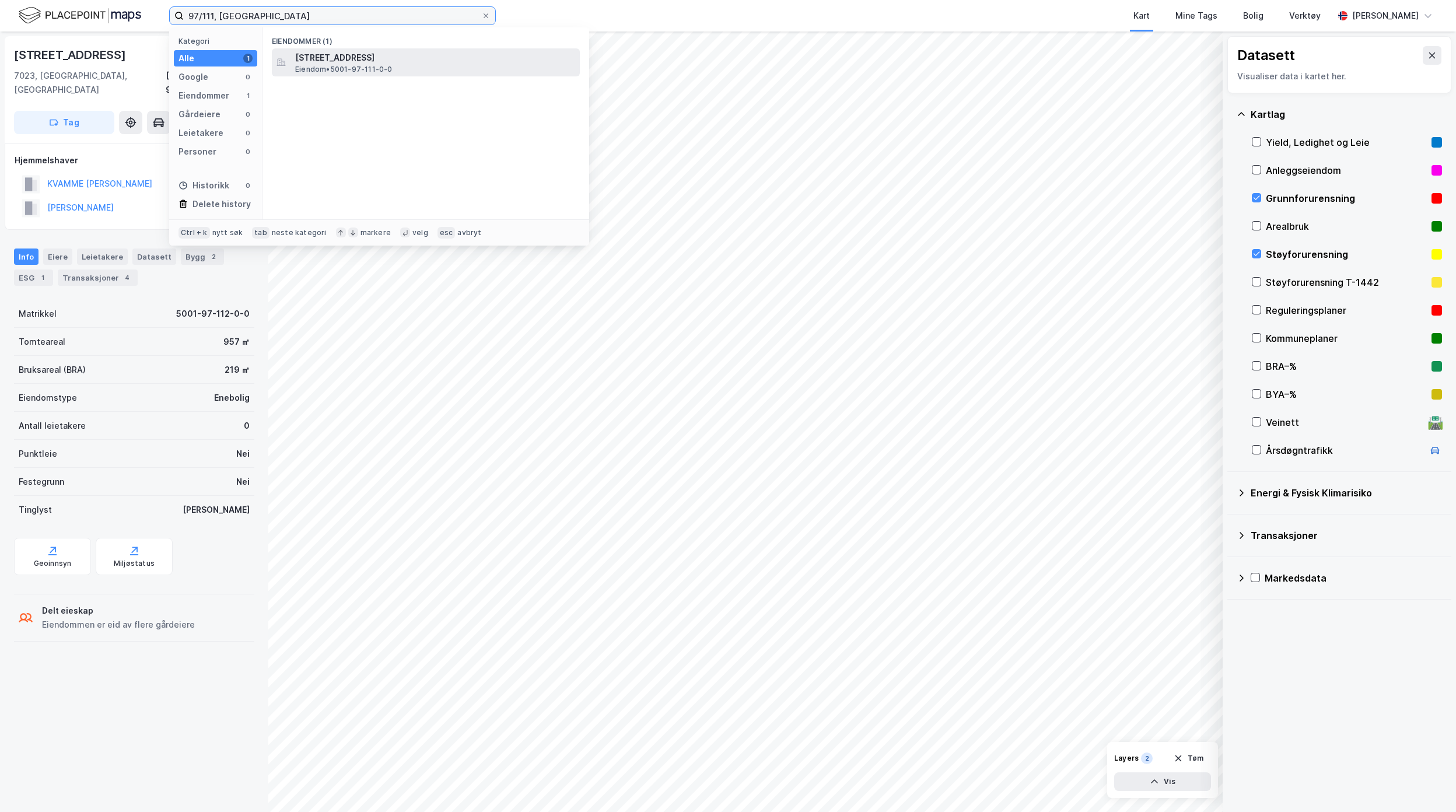
type input "97/111, [GEOGRAPHIC_DATA]"
click at [336, 70] on span "Eiendom • 5001-97-111-0-0" at bounding box center [344, 69] width 97 height 9
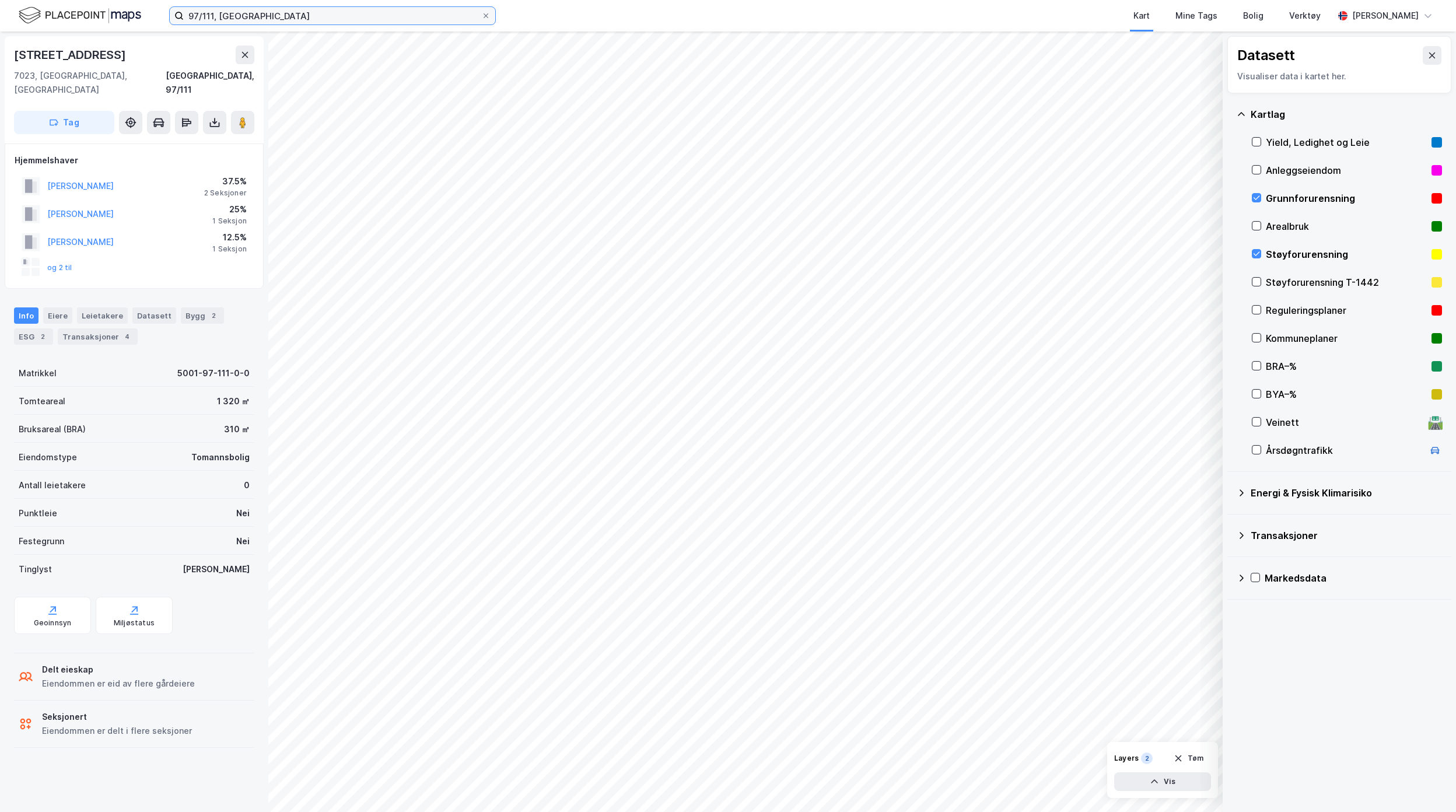
click at [280, 17] on input "97/111, [GEOGRAPHIC_DATA]" at bounding box center [332, 16] width 297 height 18
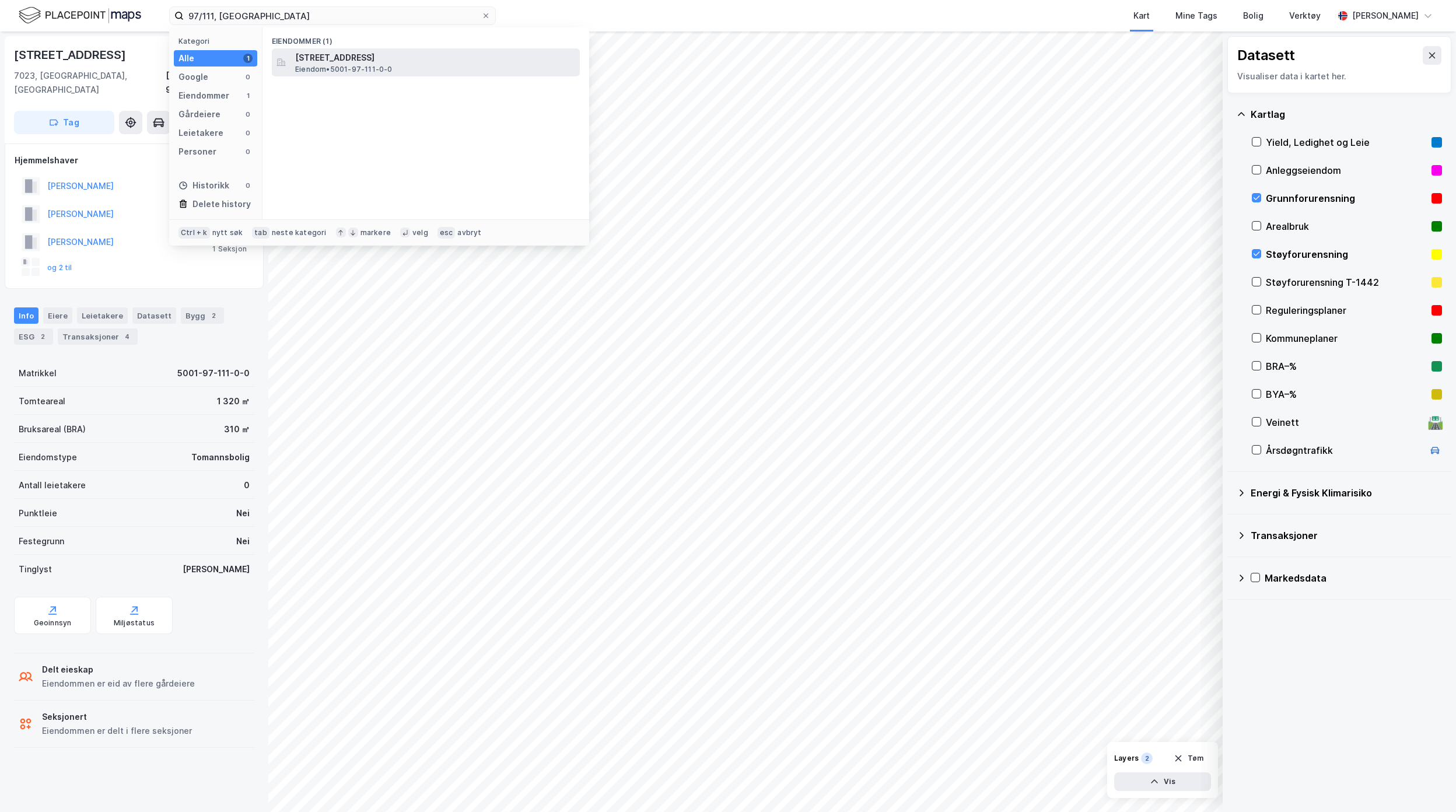
click at [329, 59] on span "[STREET_ADDRESS]" at bounding box center [435, 58] width 280 height 14
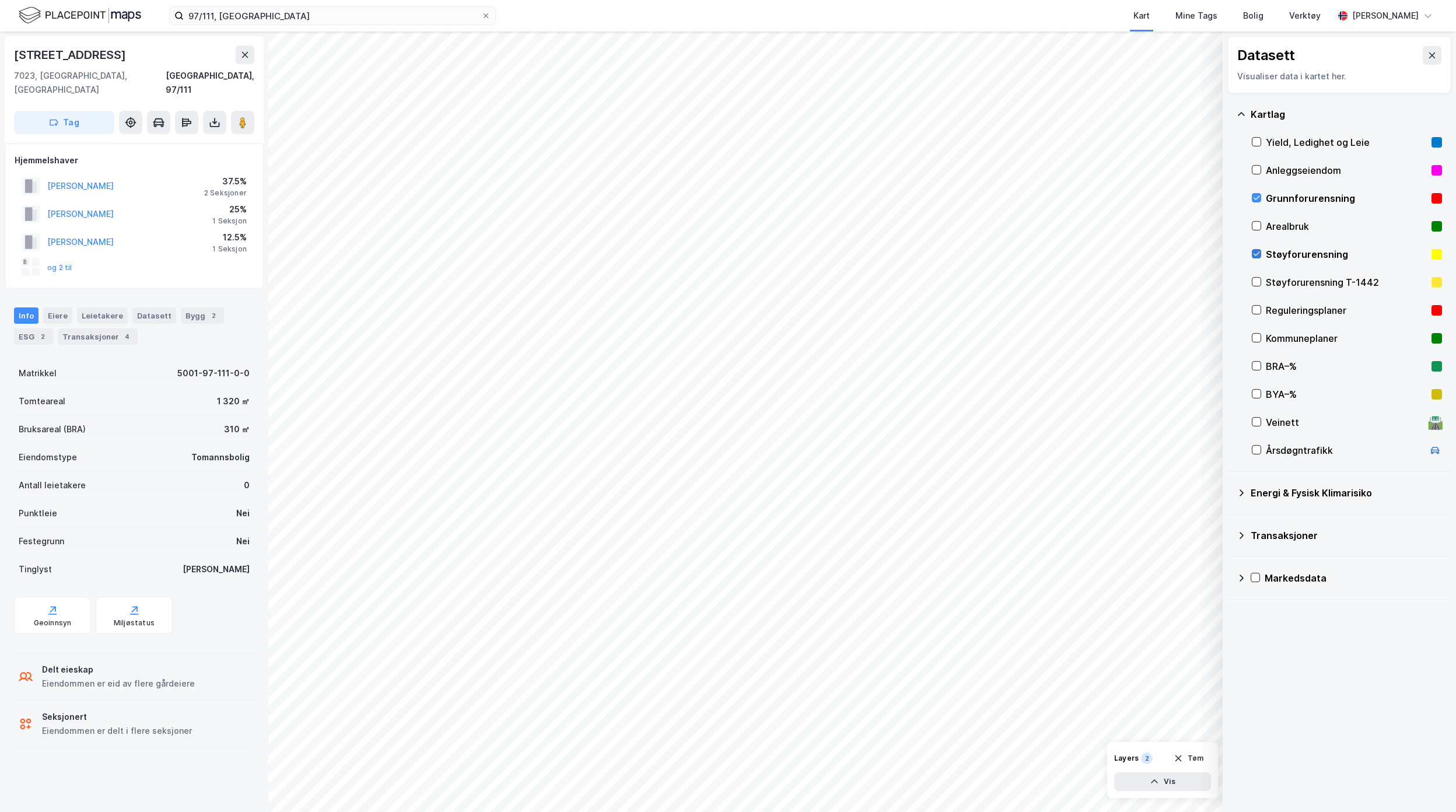
click at [1260, 254] on icon at bounding box center [1257, 253] width 8 height 8
